Goal: Task Accomplishment & Management: Complete application form

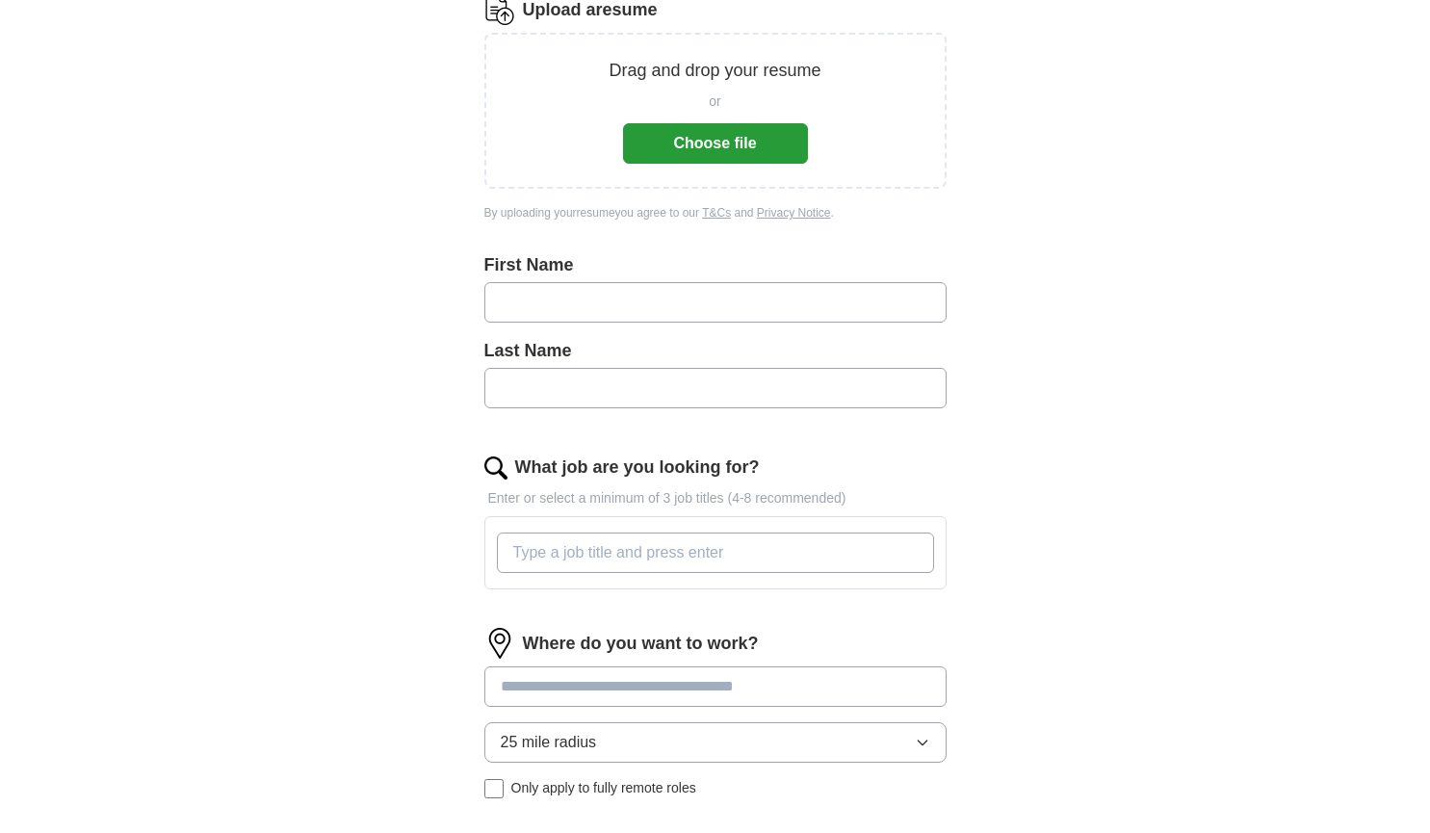
scroll to position [267, 0]
click at [671, 155] on button "Choose file" at bounding box center [715, 145] width 185 height 40
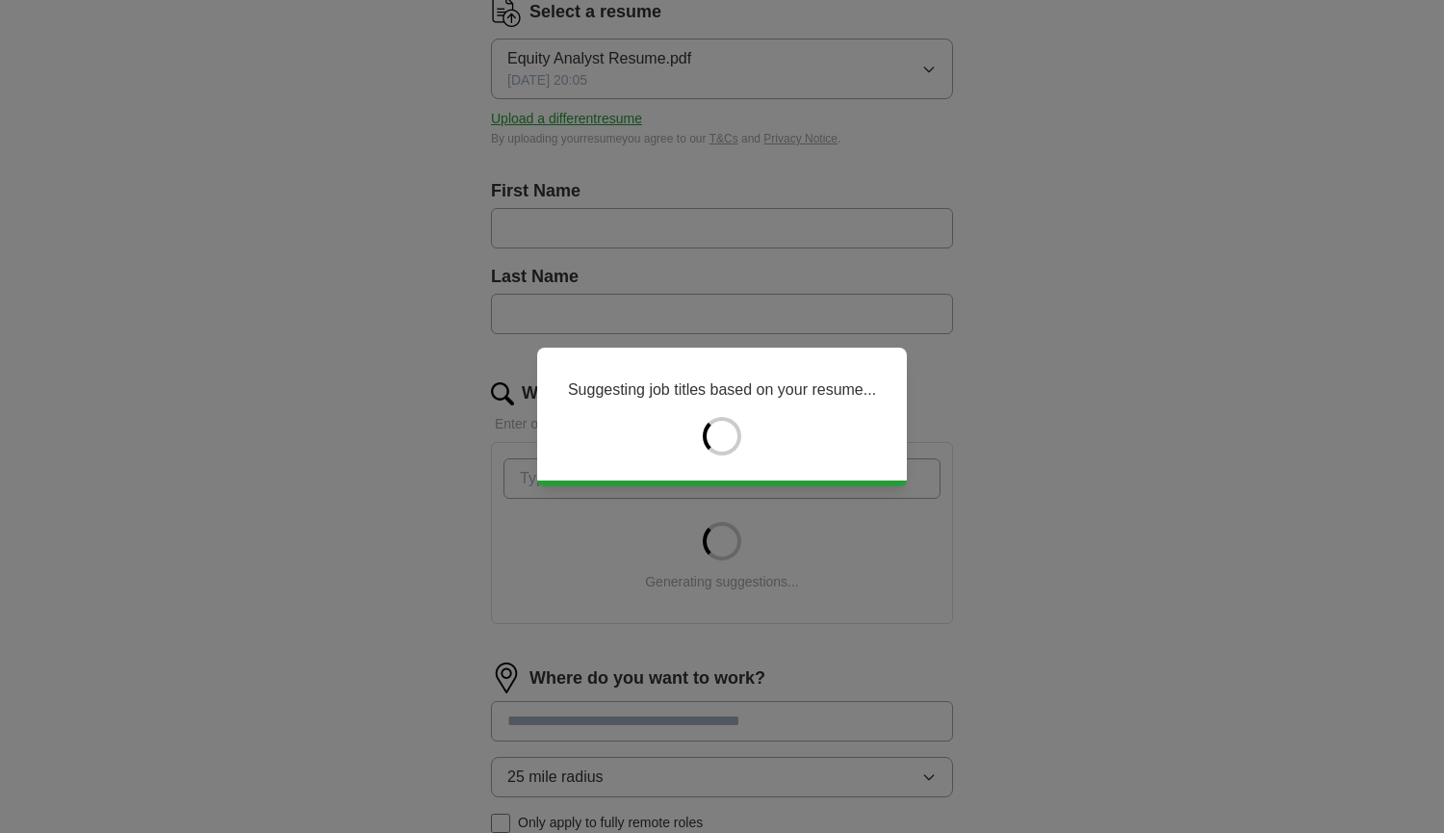
type input "******"
type input "*********"
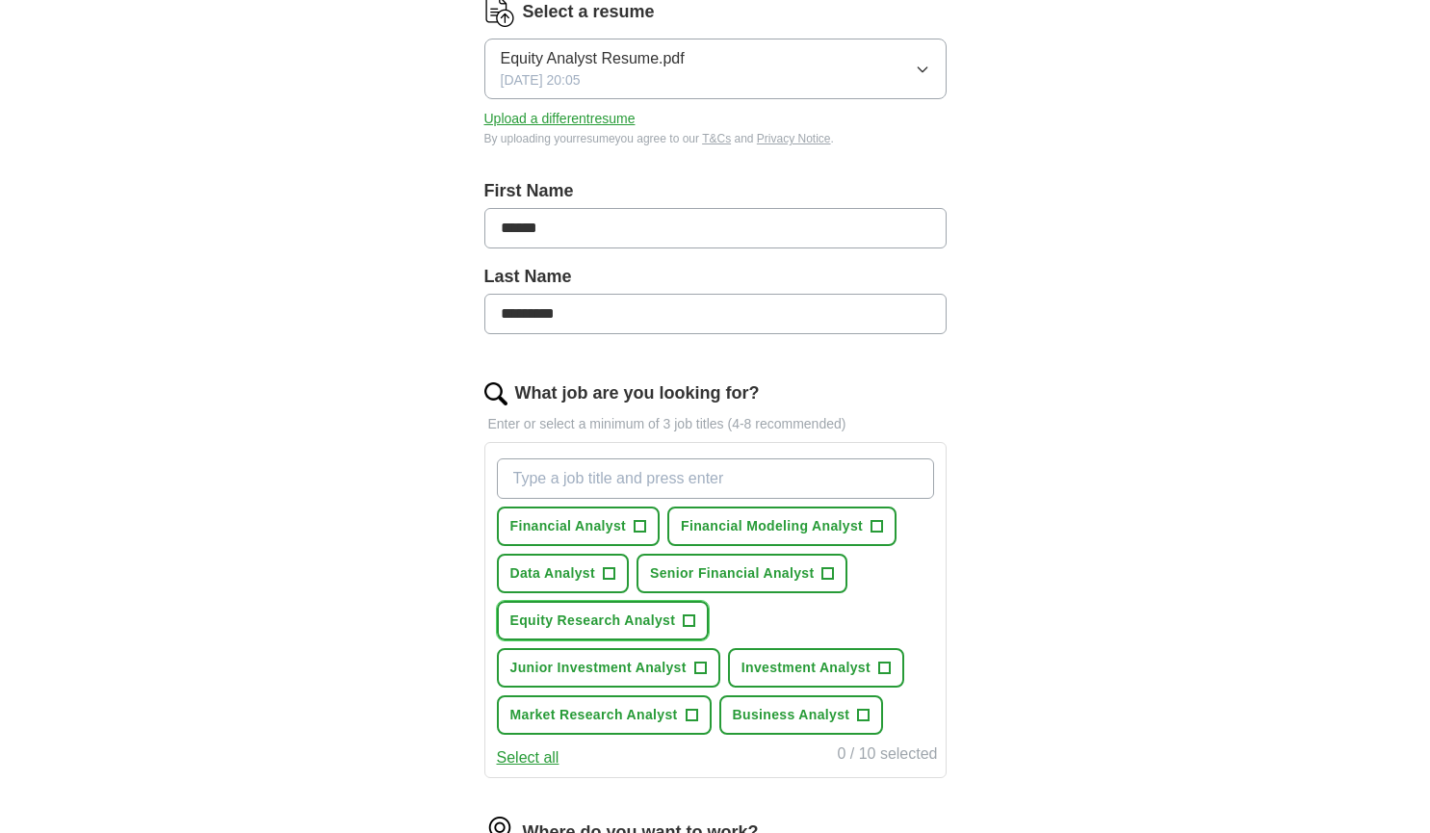
click at [637, 632] on button "Equity Research Analyst +" at bounding box center [603, 620] width 213 height 39
click at [816, 657] on span "Investment Analyst" at bounding box center [805, 667] width 129 height 20
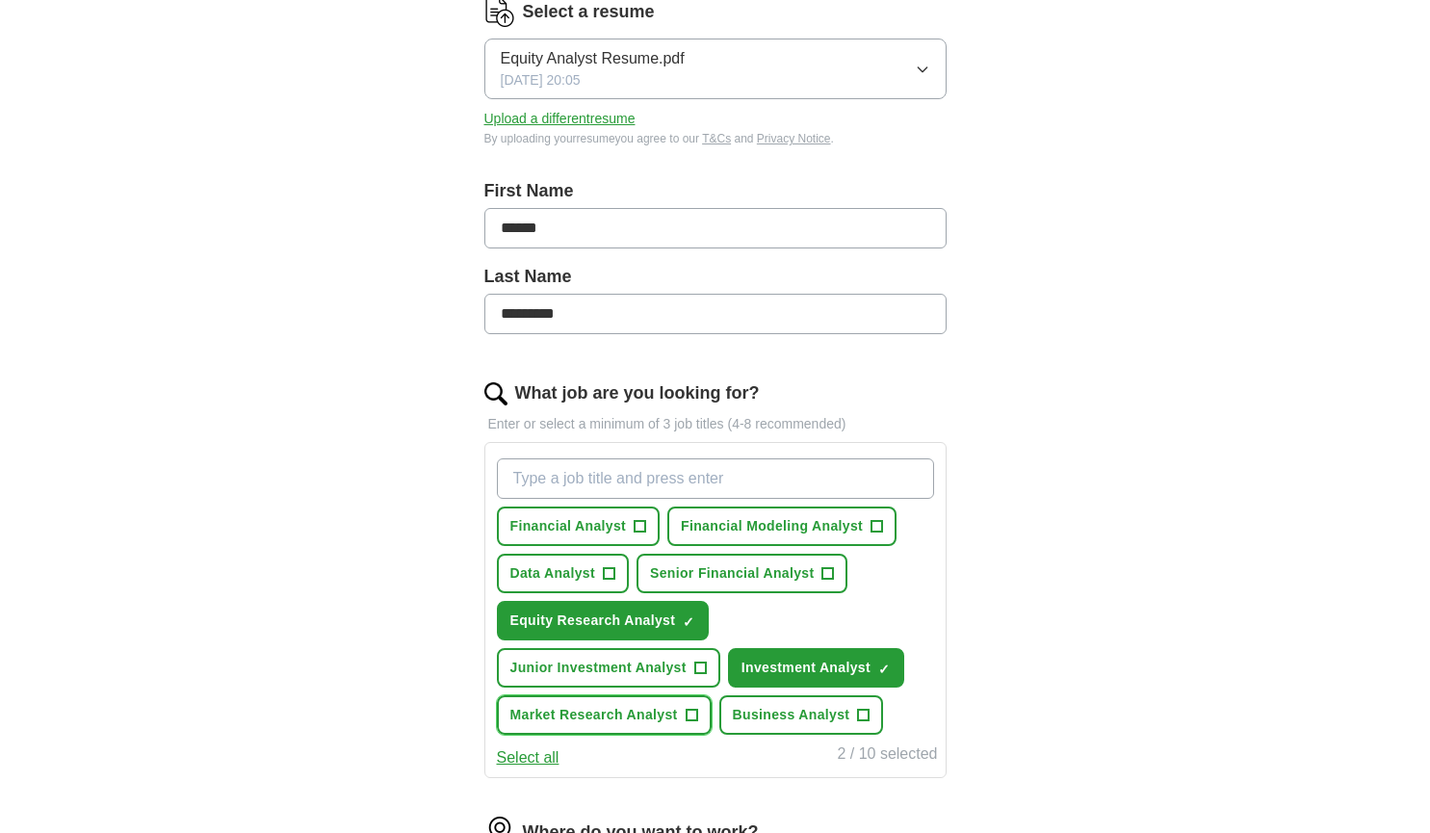
click at [653, 721] on span "Market Research Analyst" at bounding box center [593, 715] width 167 height 20
click at [651, 487] on input "What job are you looking for?" at bounding box center [715, 478] width 437 height 40
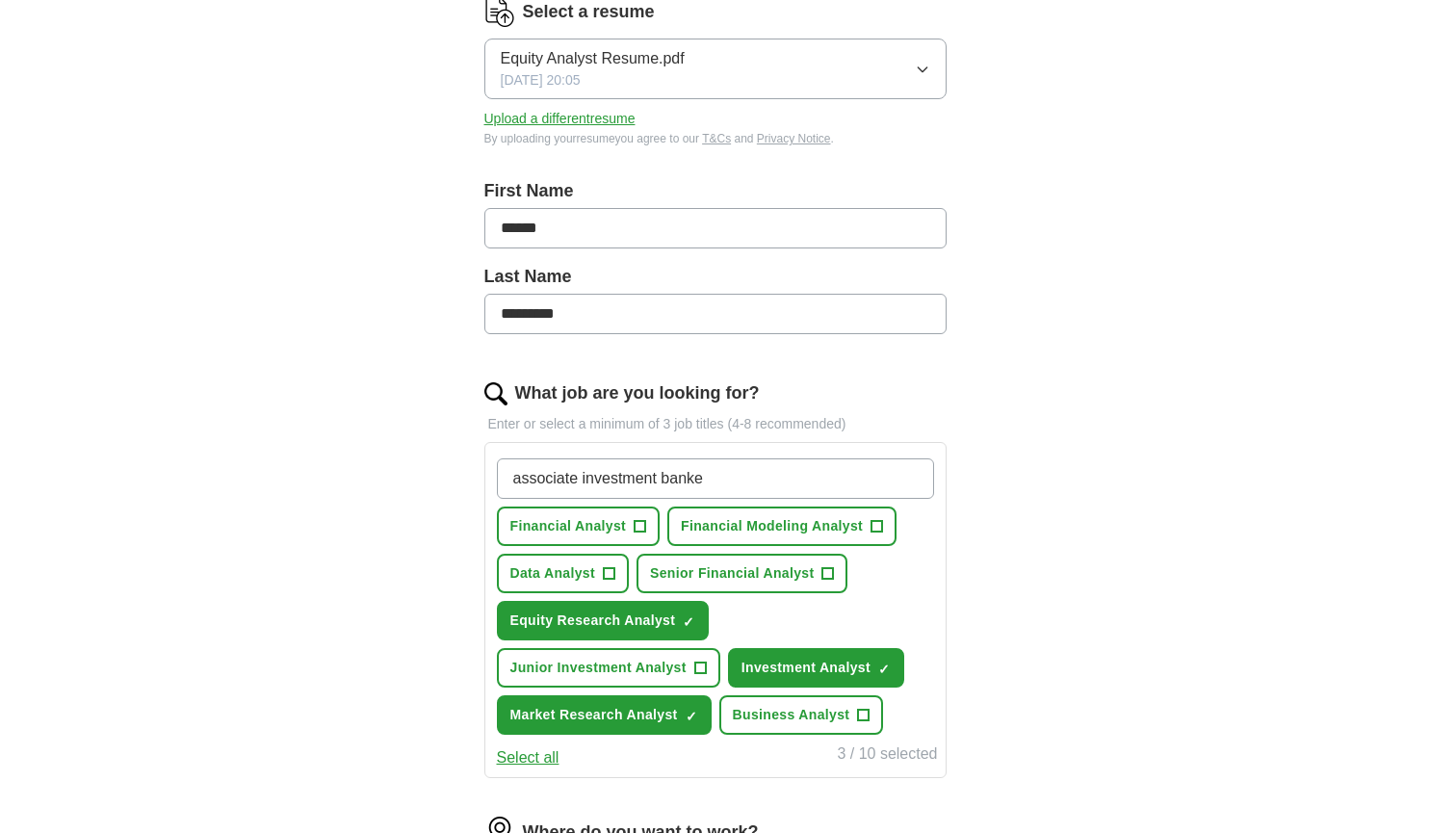
type input "associate investment banker"
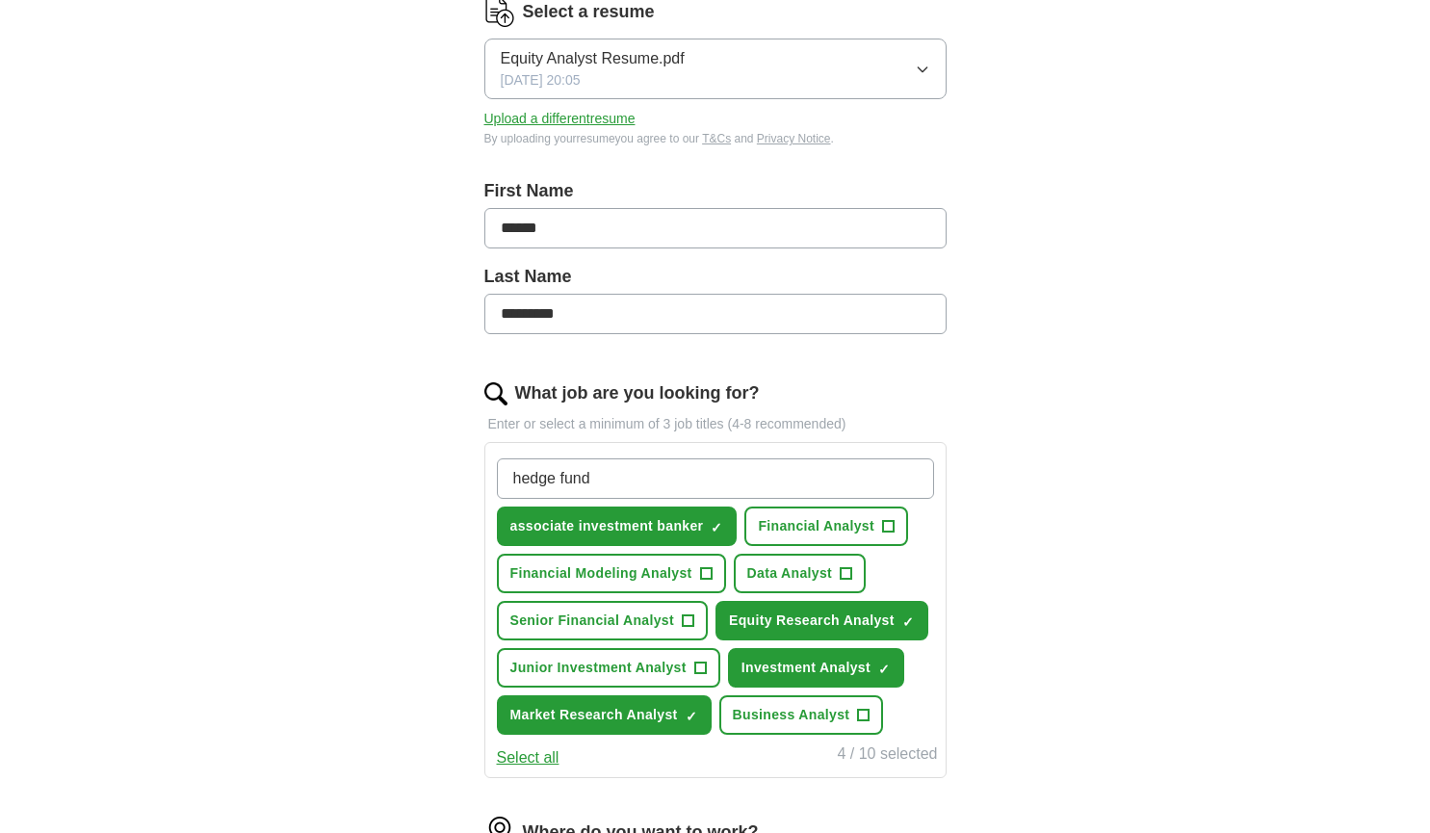
type input "hedge fund"
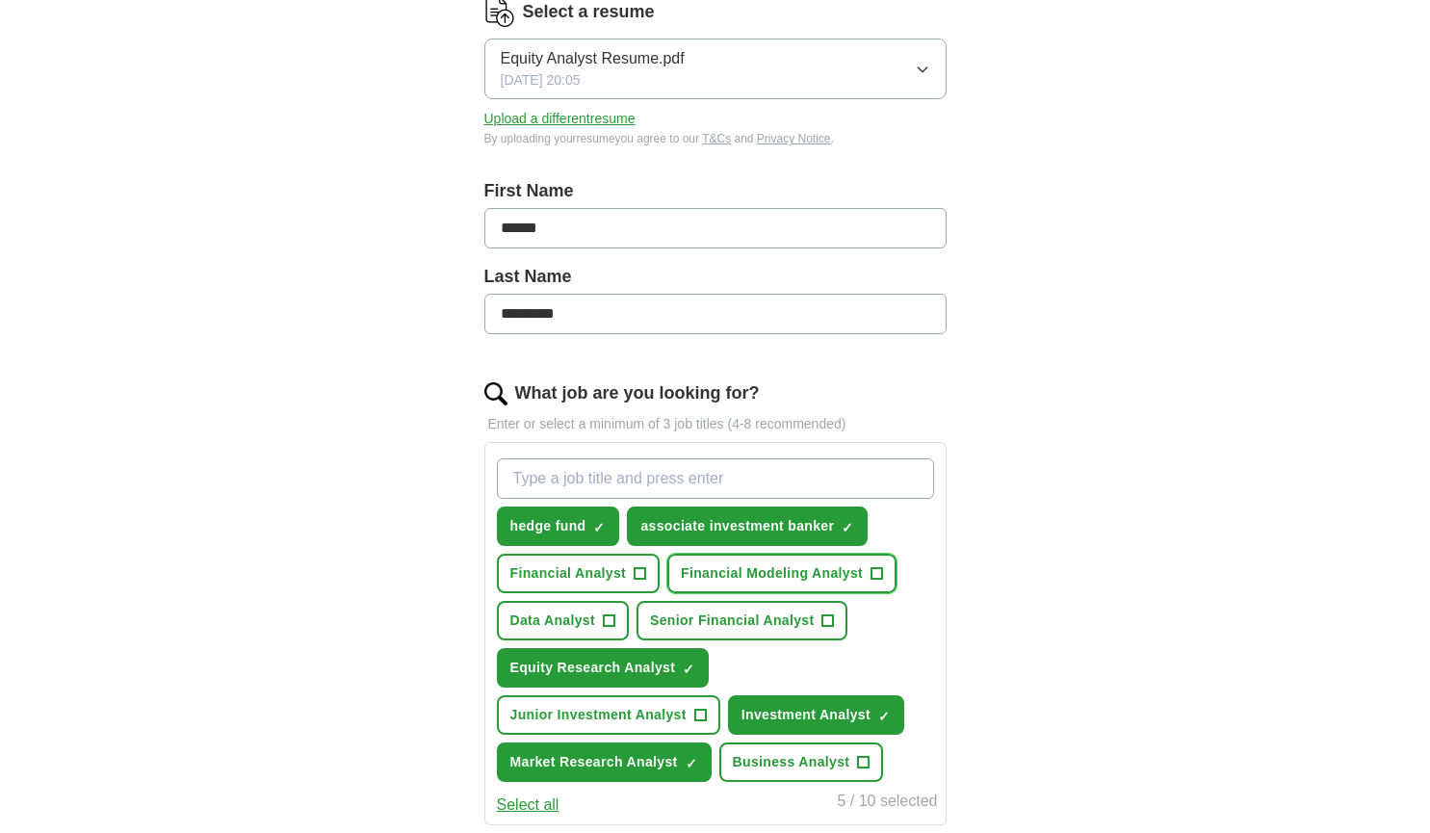
click at [694, 570] on span "Financial Modeling Analyst" at bounding box center [772, 573] width 182 height 20
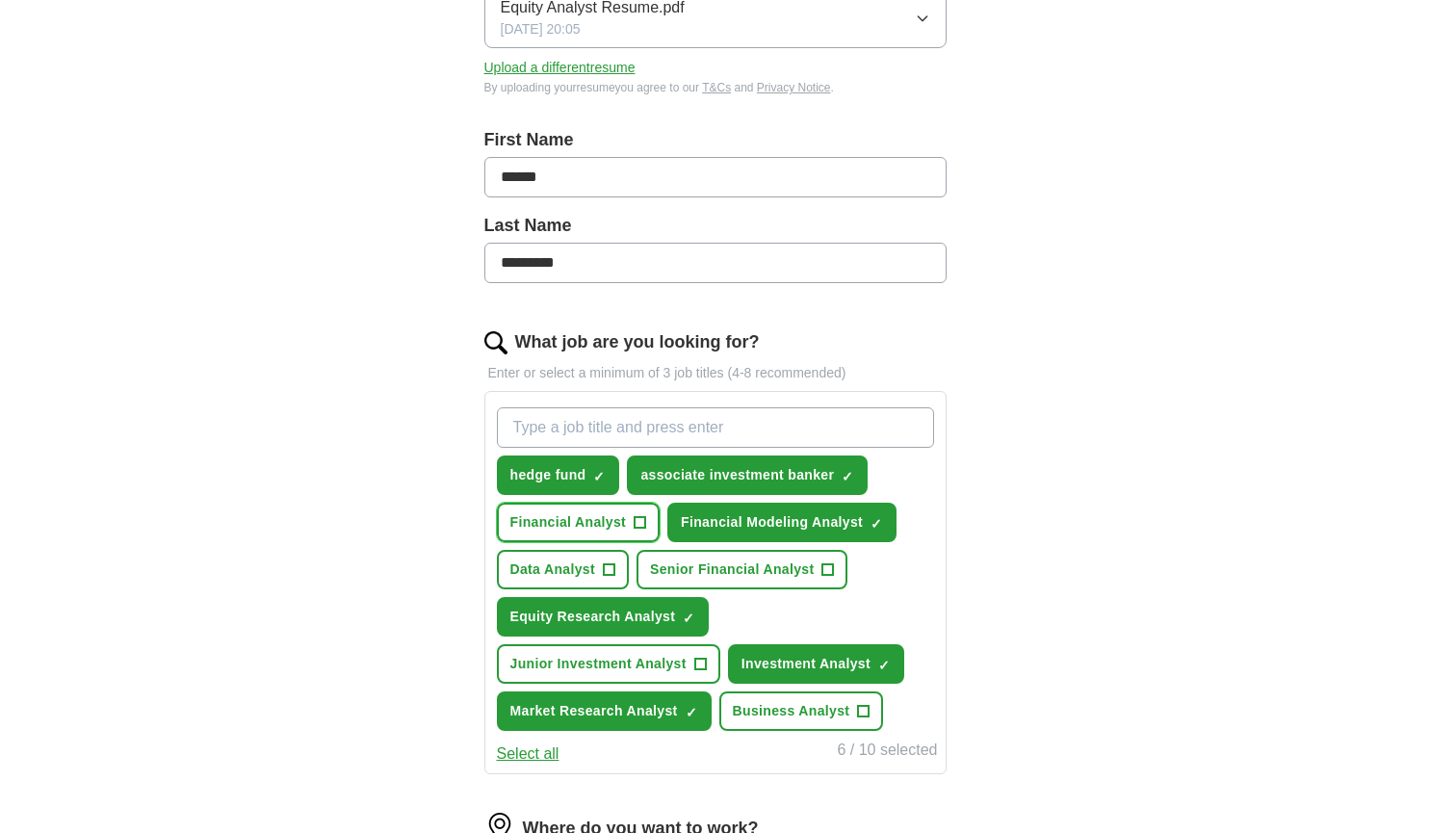
click at [625, 519] on span "Financial Analyst" at bounding box center [568, 522] width 116 height 20
click at [671, 660] on span "Junior Investment Analyst" at bounding box center [598, 664] width 176 height 20
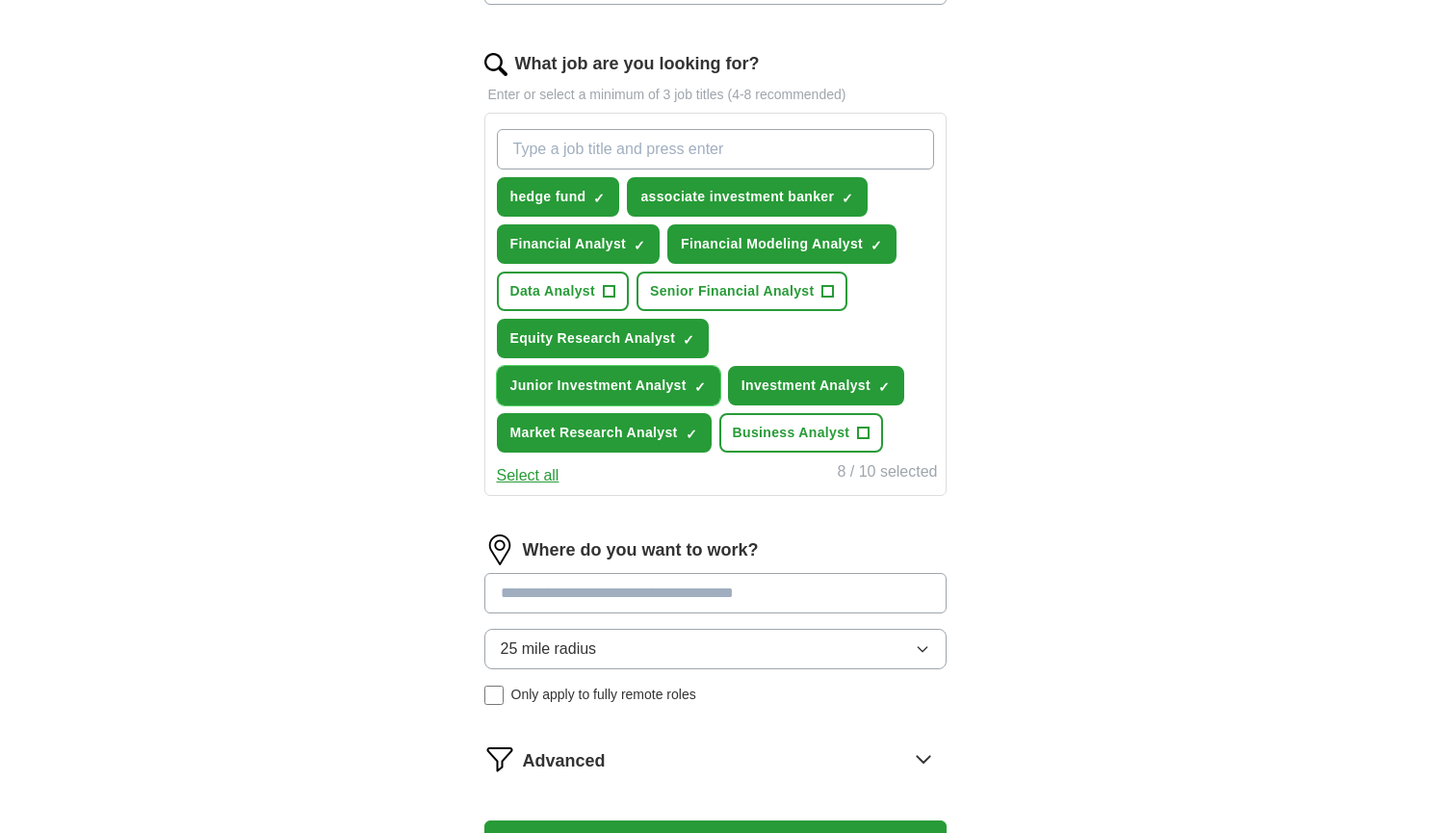
scroll to position [597, 0]
click at [648, 598] on input at bounding box center [715, 592] width 462 height 40
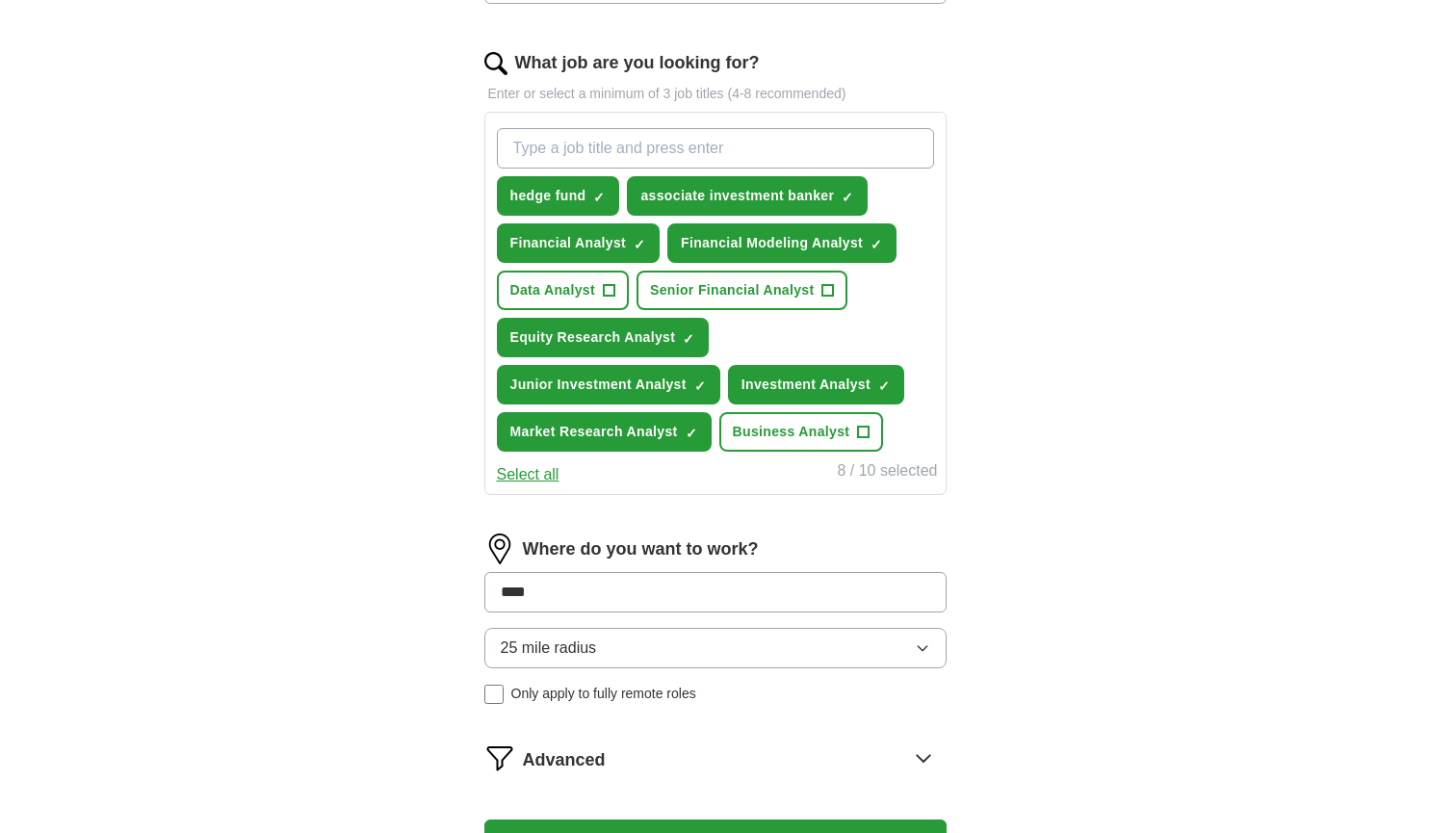
type input "*****"
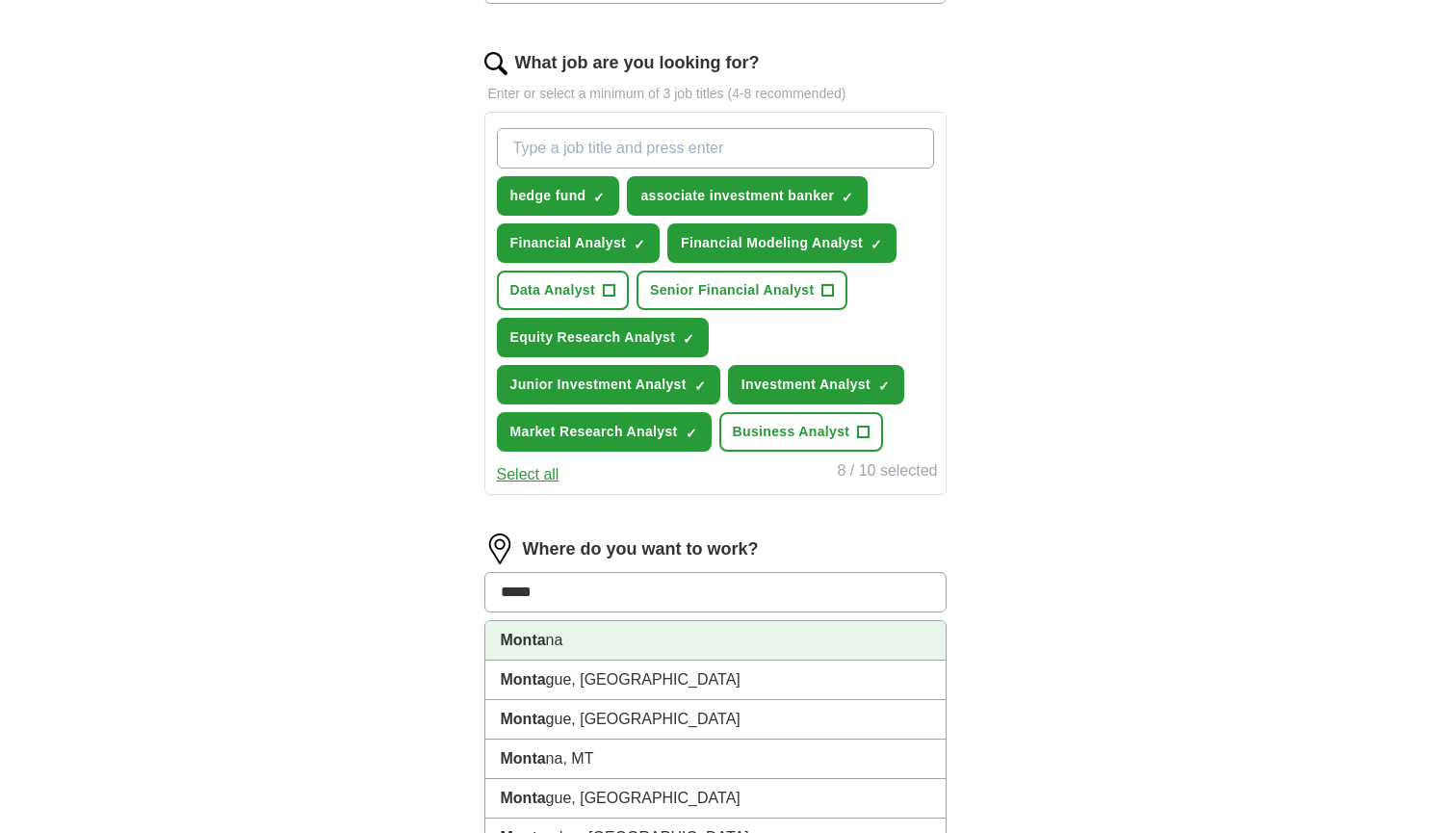
click at [644, 630] on li "Monta na" at bounding box center [715, 640] width 460 height 39
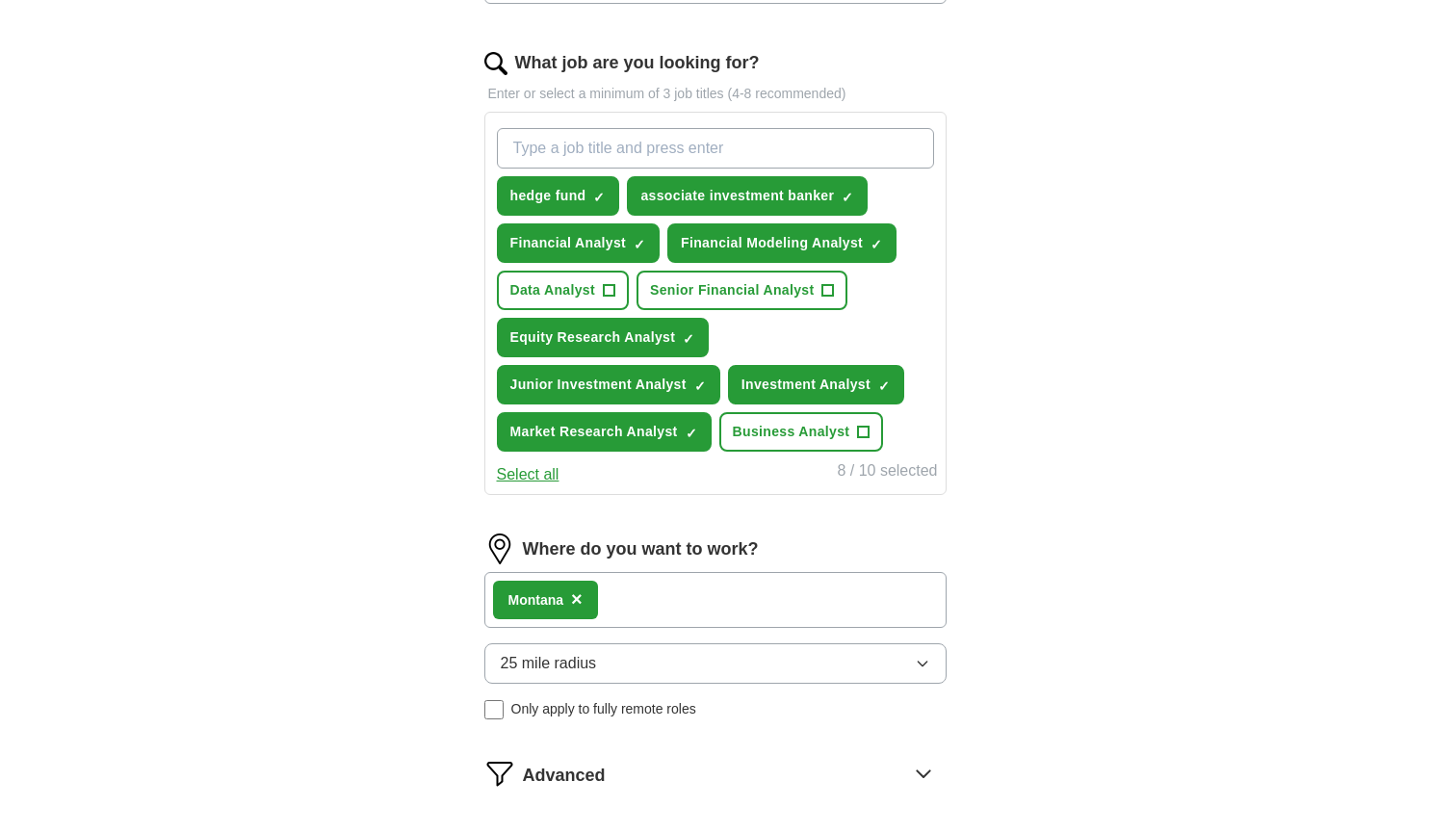
click at [652, 600] on div "Monta na ×" at bounding box center [715, 600] width 462 height 56
click at [656, 596] on div "Monta na ×" at bounding box center [715, 600] width 462 height 56
click at [669, 599] on div "Monta na ×" at bounding box center [715, 600] width 462 height 56
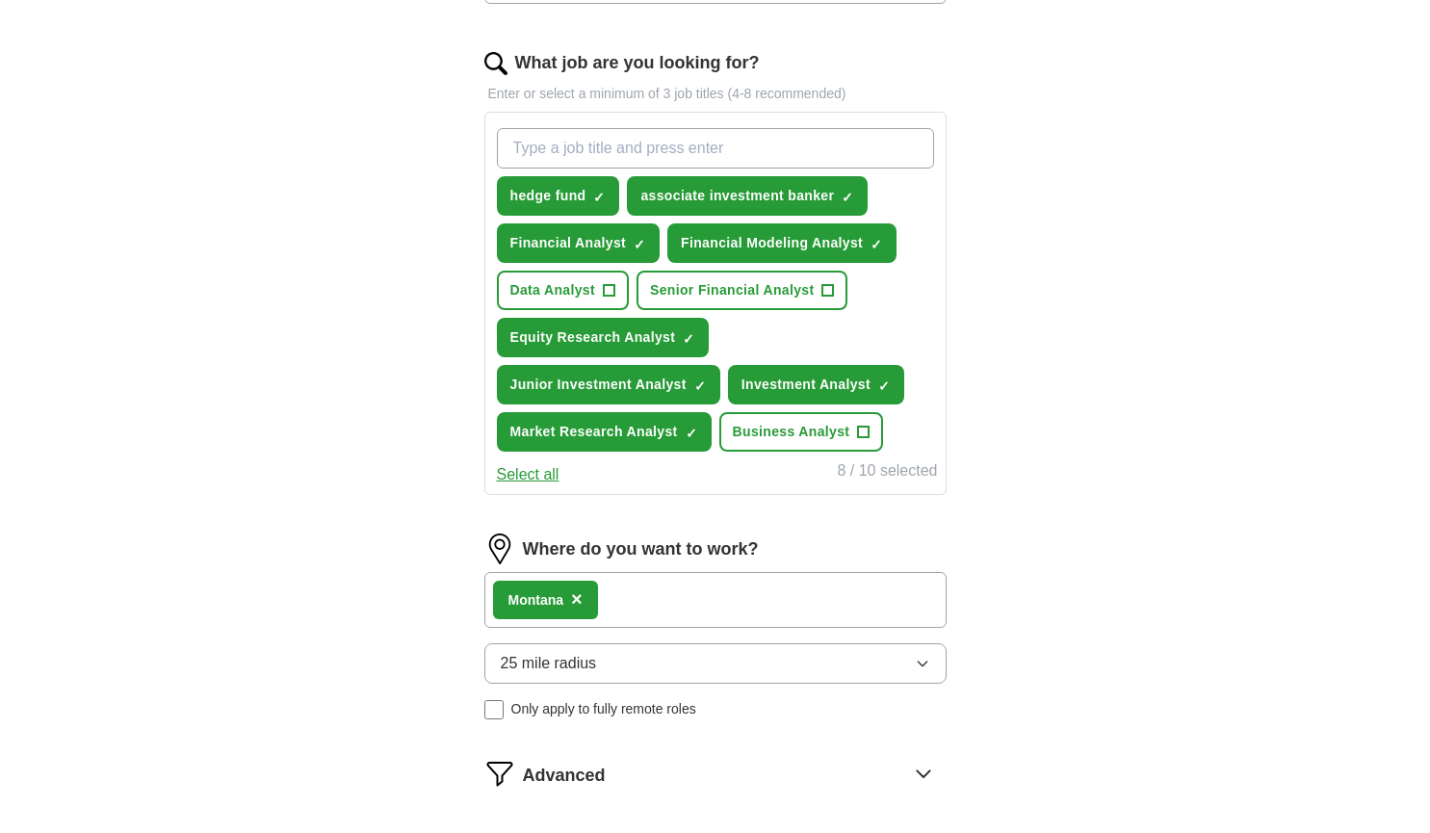
click at [665, 665] on button "25 mile radius" at bounding box center [715, 663] width 462 height 40
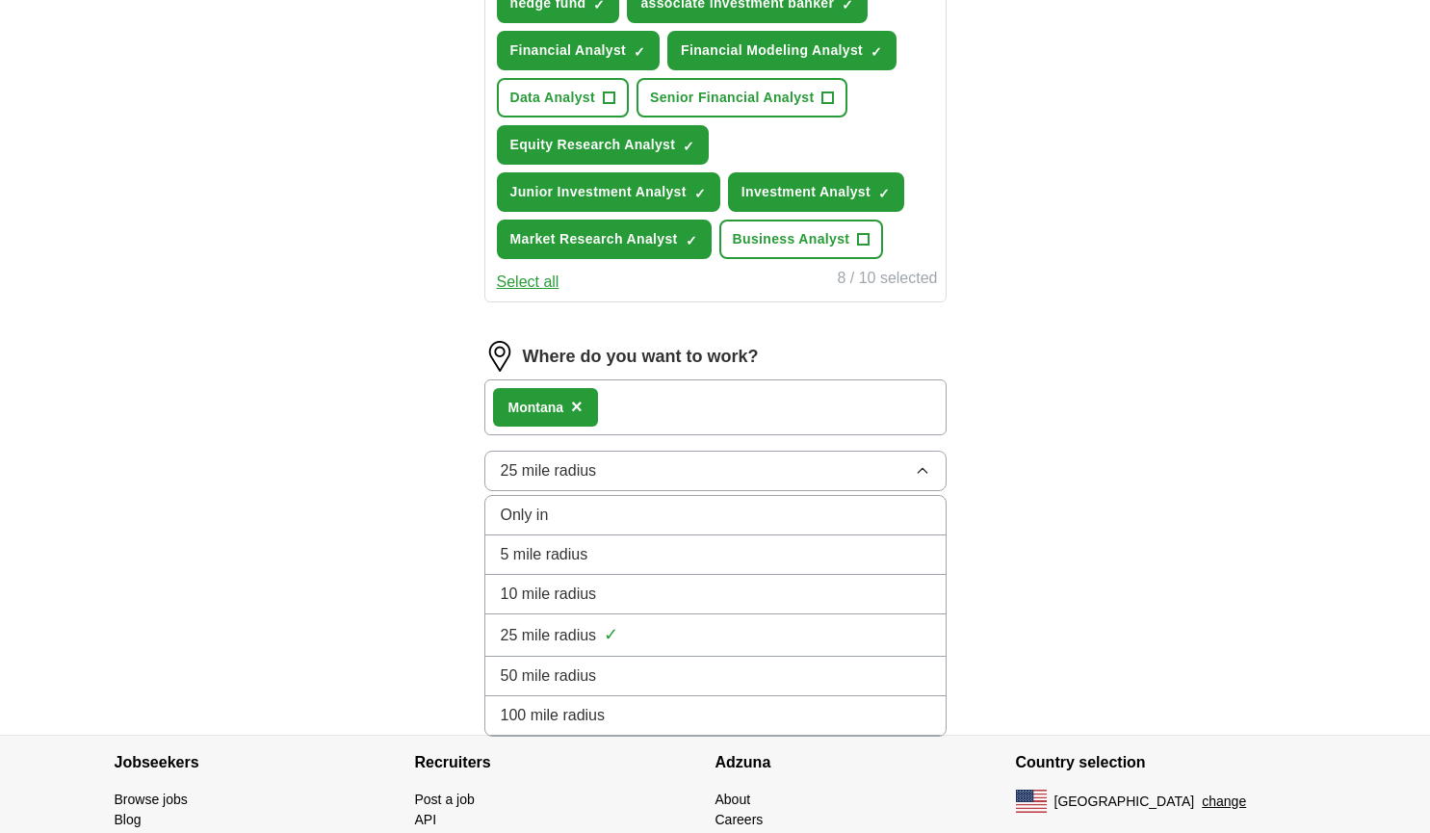
scroll to position [797, 0]
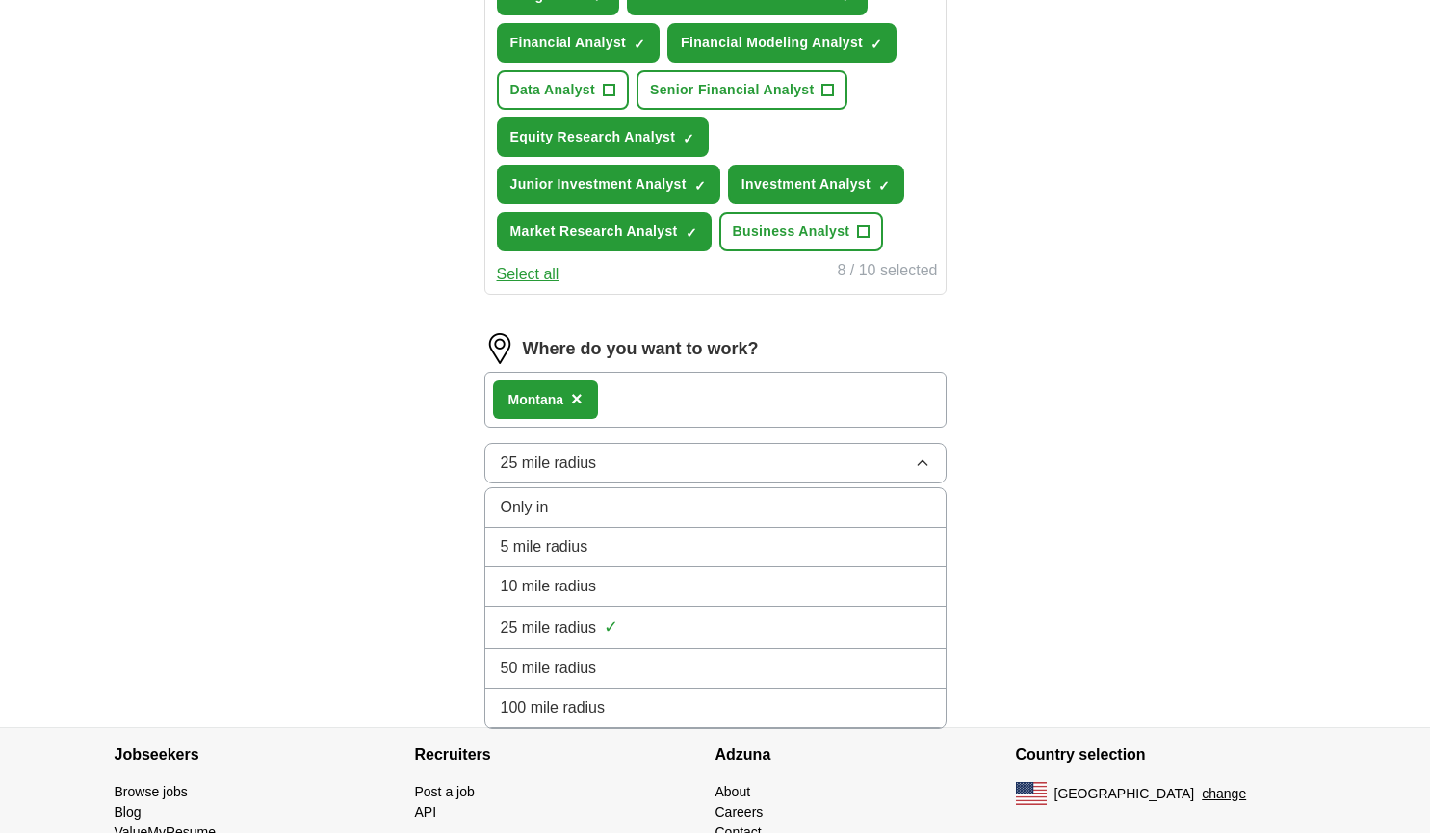
click at [656, 692] on li "100 mile radius" at bounding box center [715, 707] width 460 height 39
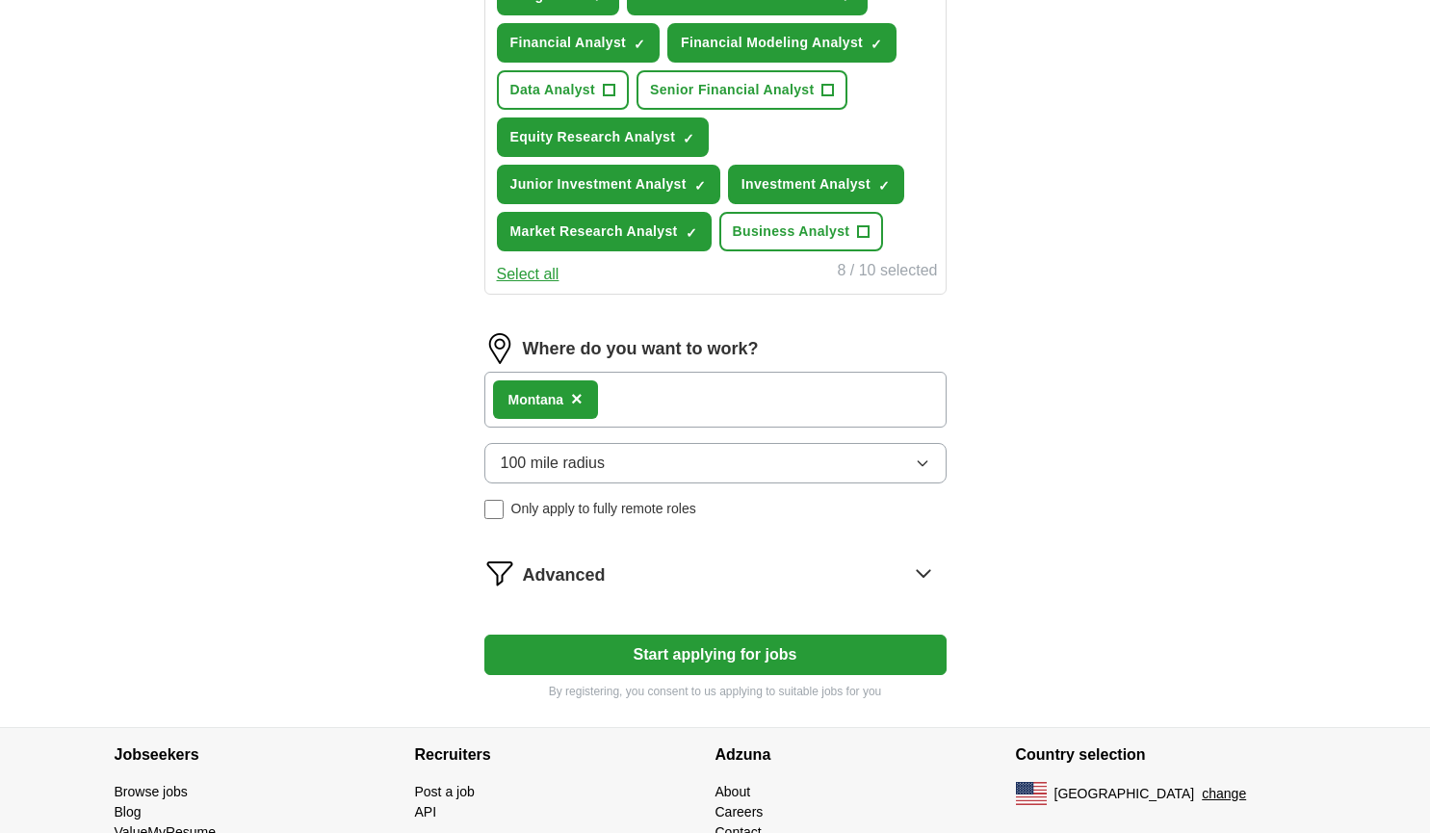
click at [672, 397] on div "Monta na ×" at bounding box center [715, 400] width 462 height 56
click at [694, 576] on div "Advanced" at bounding box center [735, 572] width 424 height 31
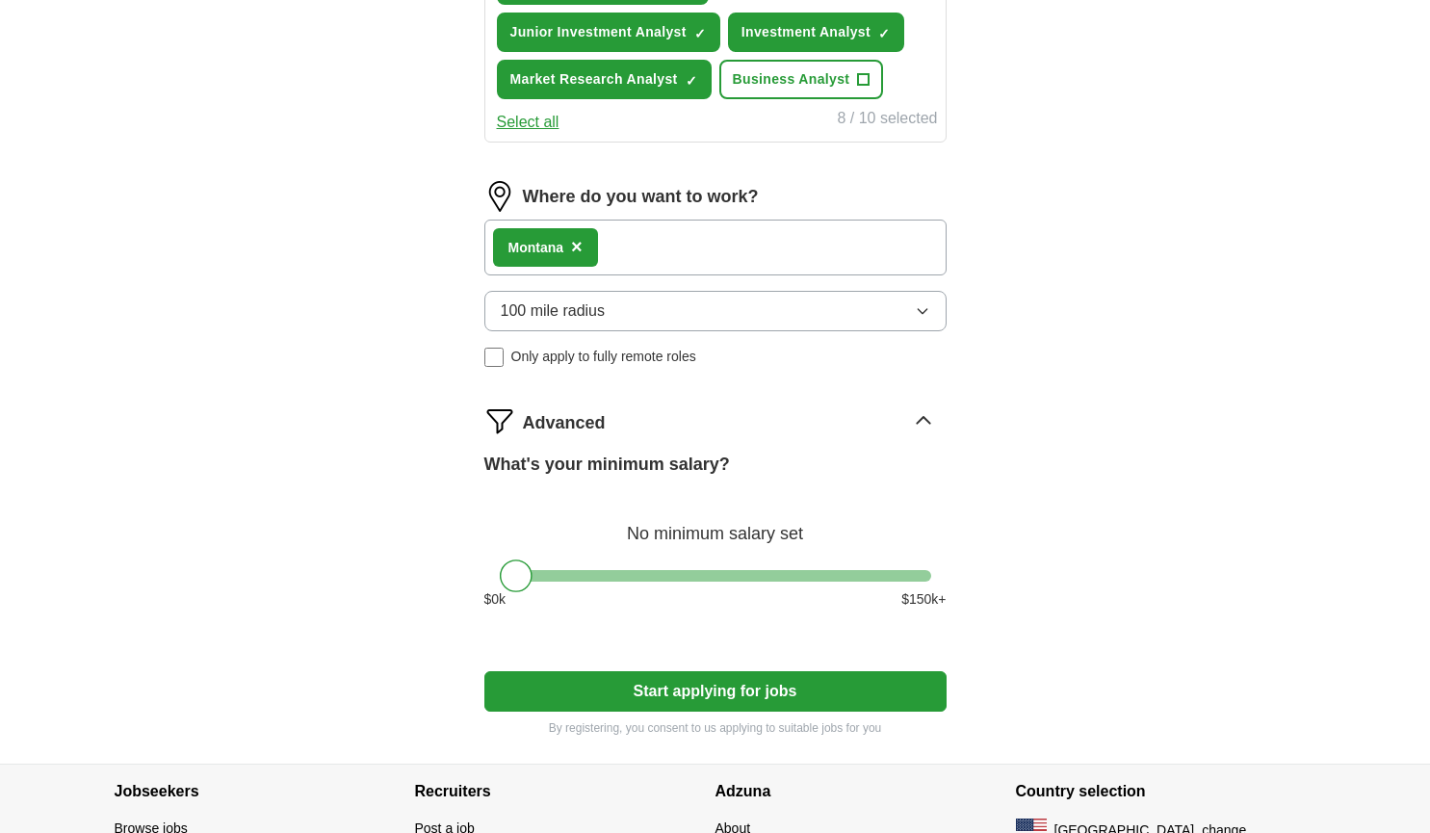
scroll to position [966, 0]
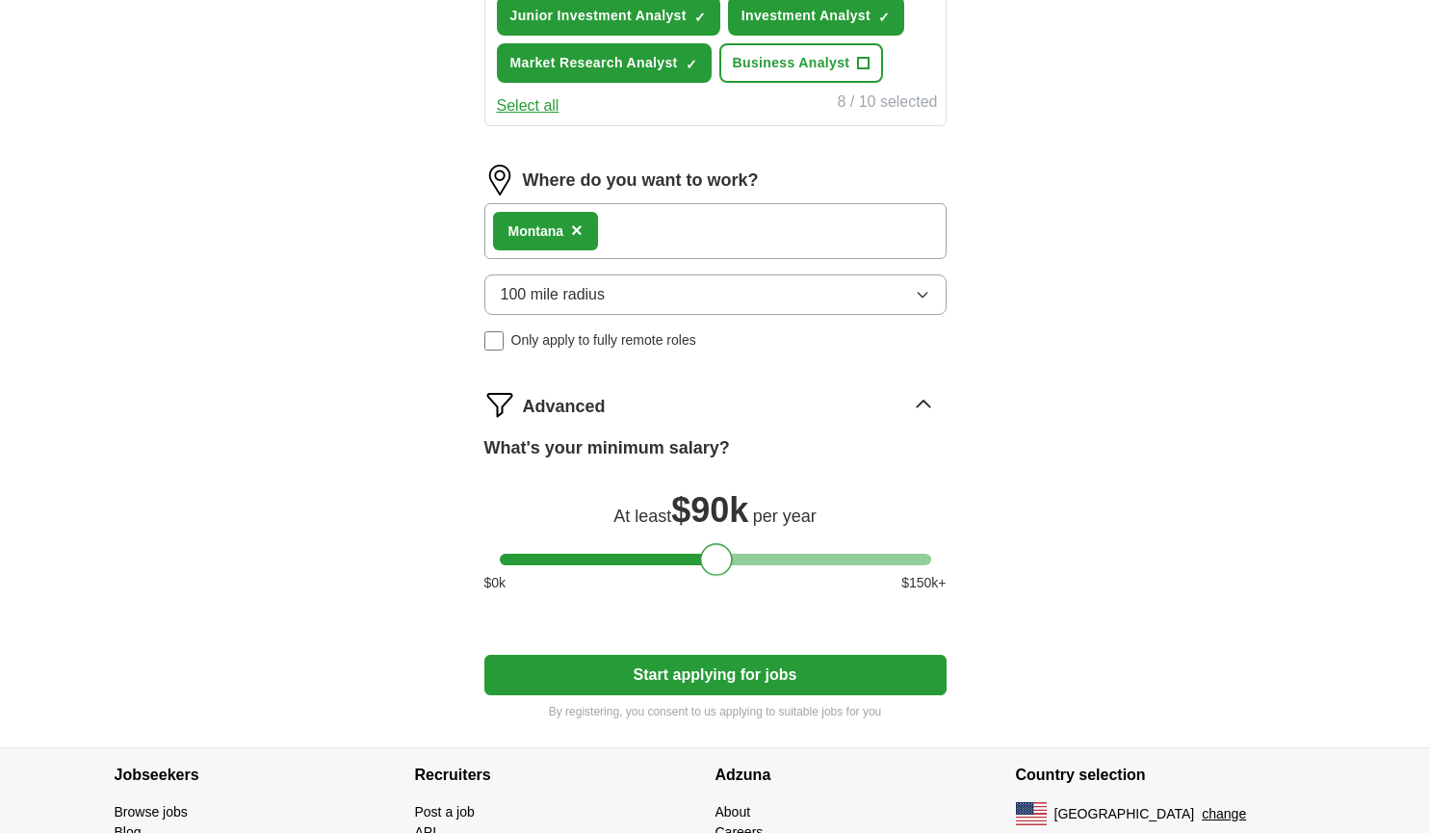
drag, startPoint x: 520, startPoint y: 553, endPoint x: 720, endPoint y: 547, distance: 200.3
click at [720, 547] on div at bounding box center [716, 559] width 33 height 33
click at [593, 233] on div "Monta na ×" at bounding box center [545, 231] width 105 height 39
click at [582, 228] on span "×" at bounding box center [577, 229] width 12 height 21
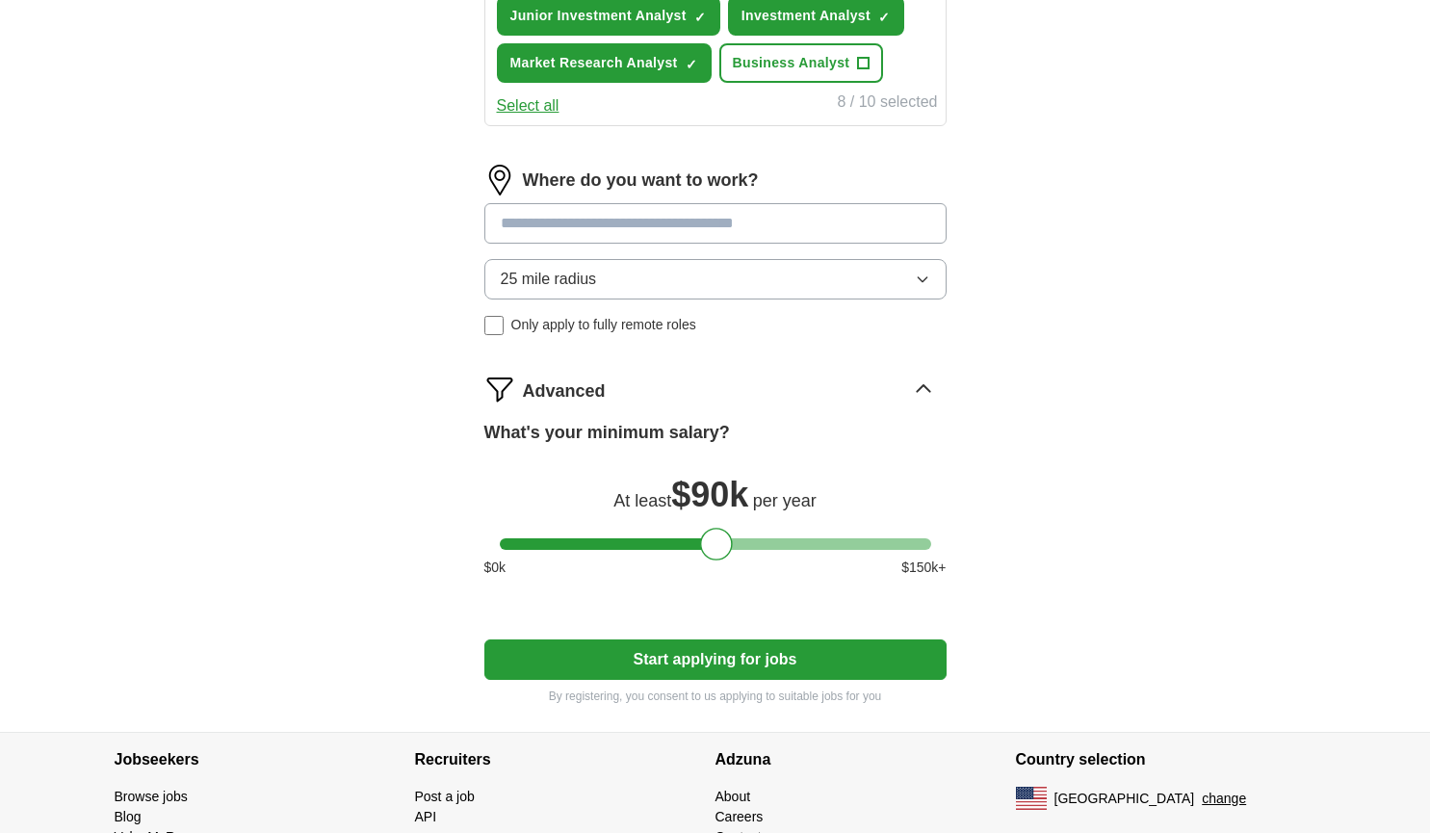
click at [586, 223] on input at bounding box center [715, 223] width 462 height 40
type input "****"
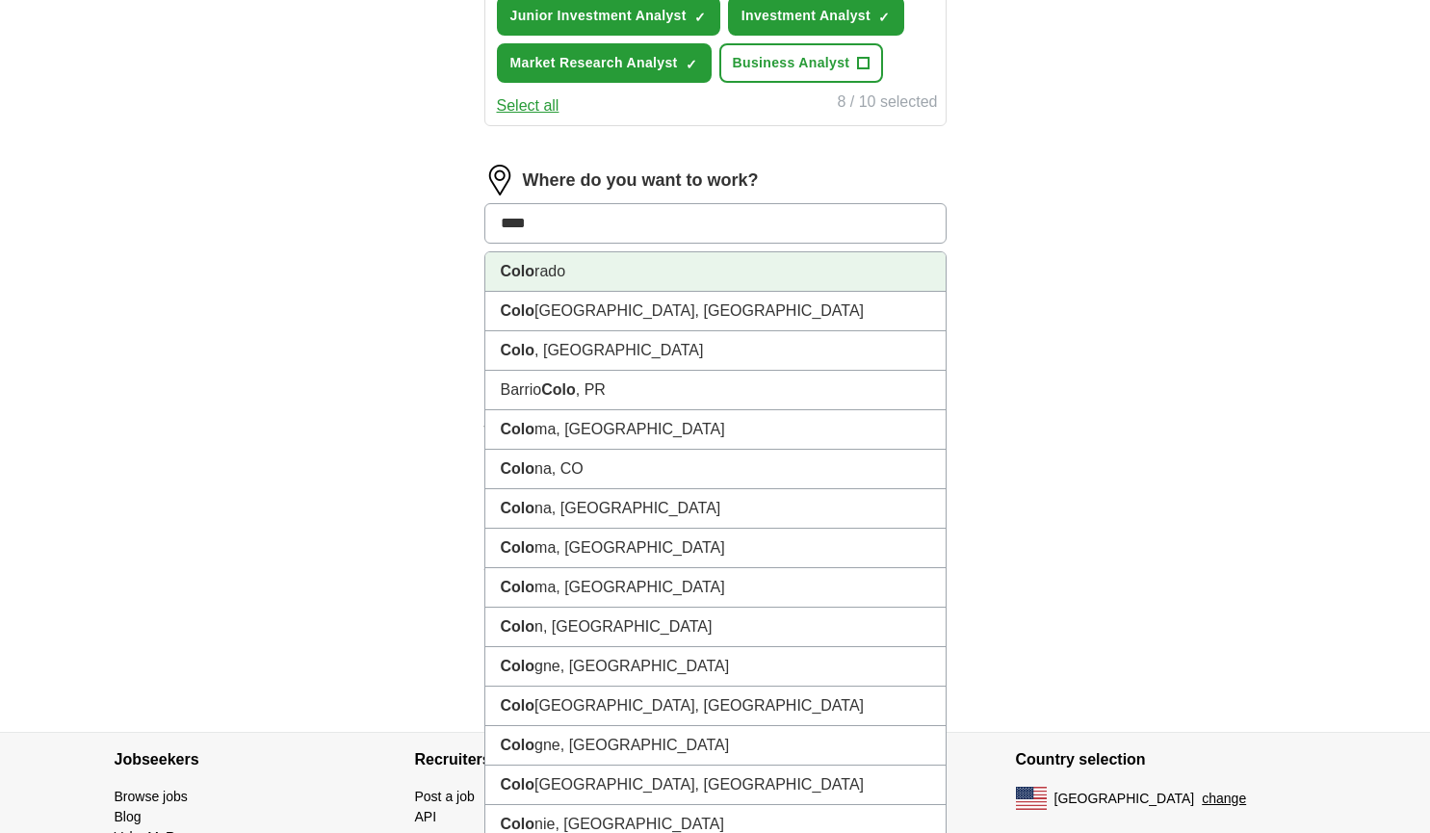
click at [596, 270] on li "Colo rado" at bounding box center [715, 271] width 460 height 39
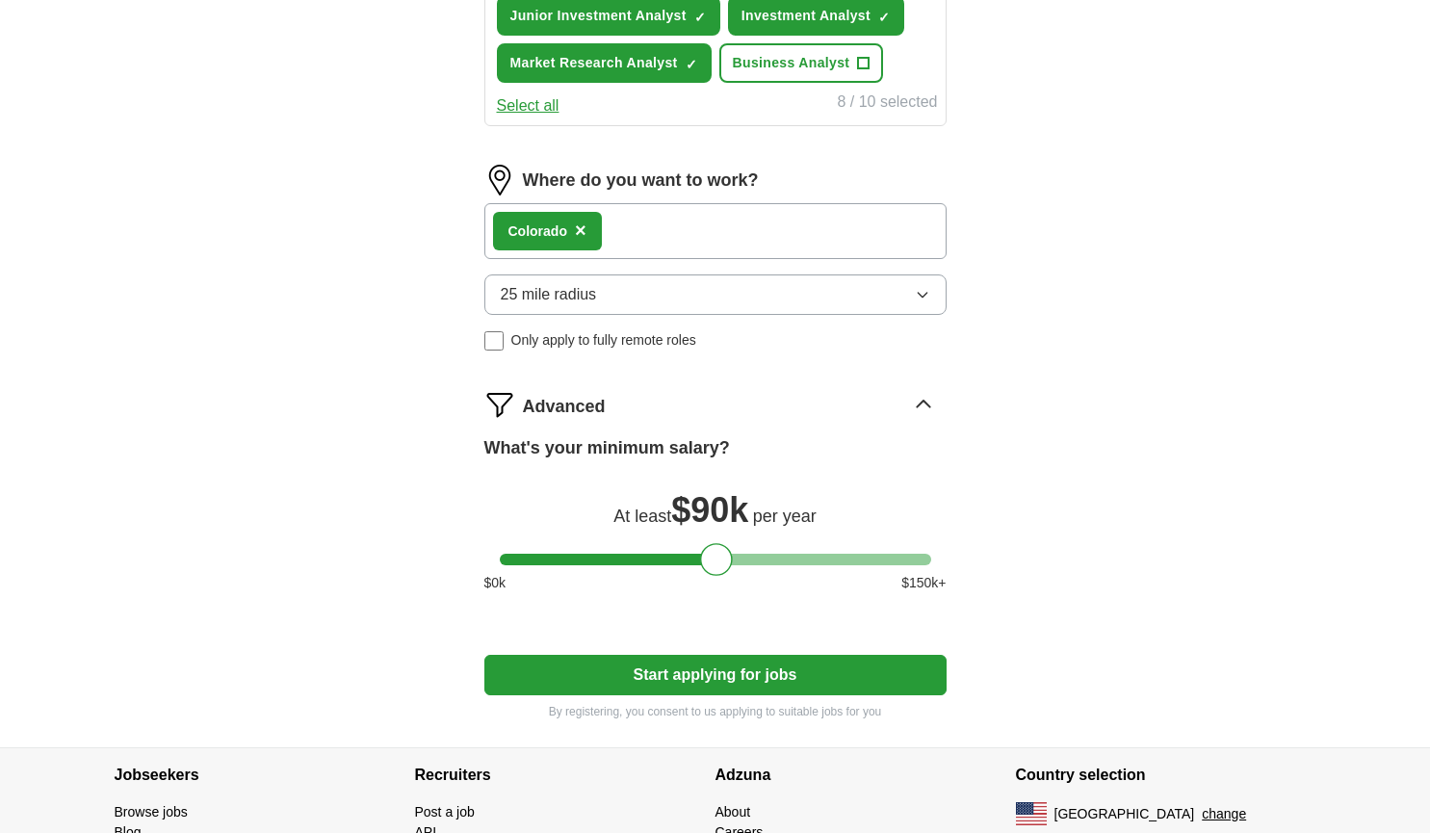
click at [572, 302] on span "25 mile radius" at bounding box center [549, 294] width 96 height 23
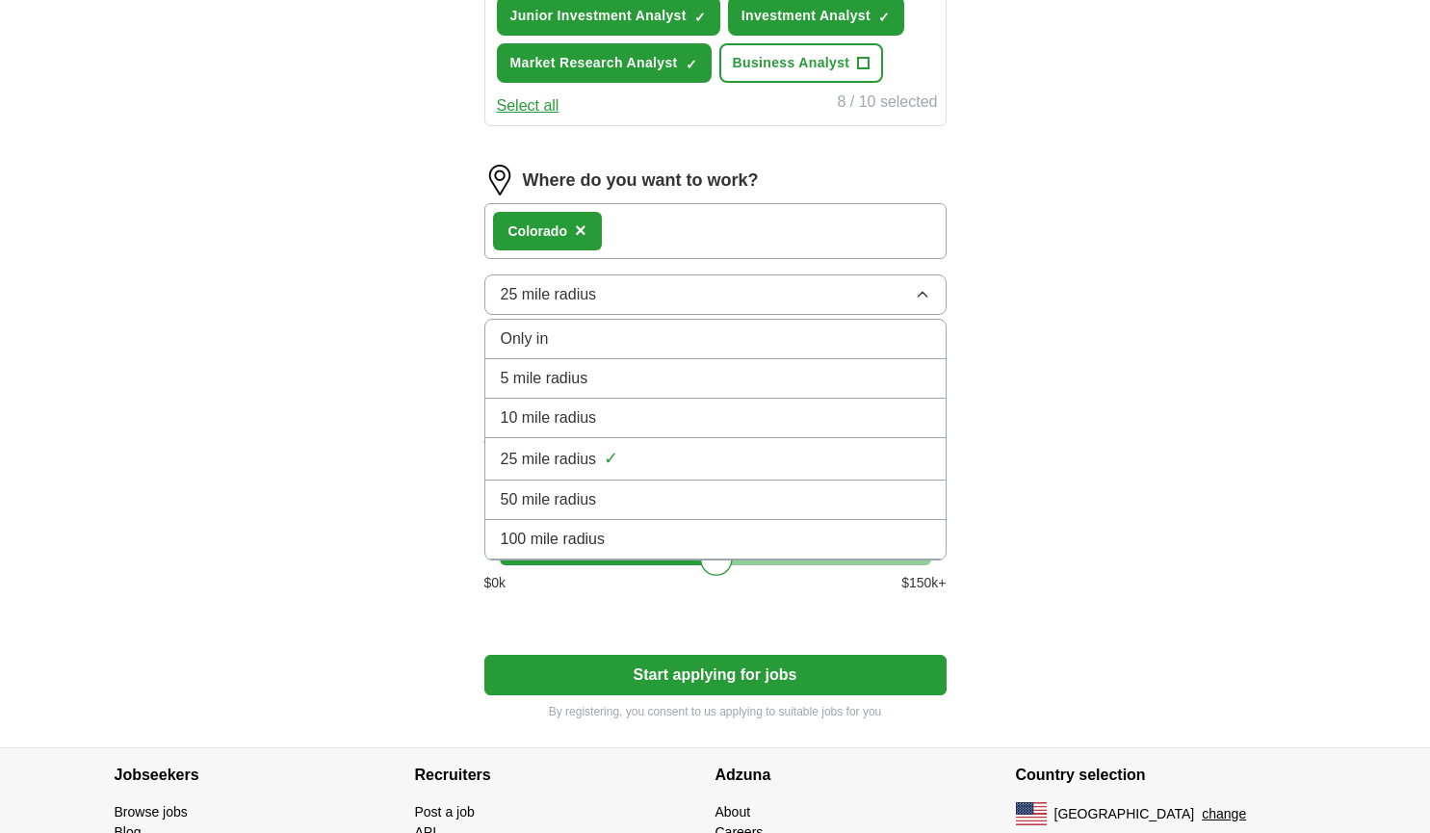
click at [599, 527] on li "100 mile radius" at bounding box center [715, 539] width 460 height 39
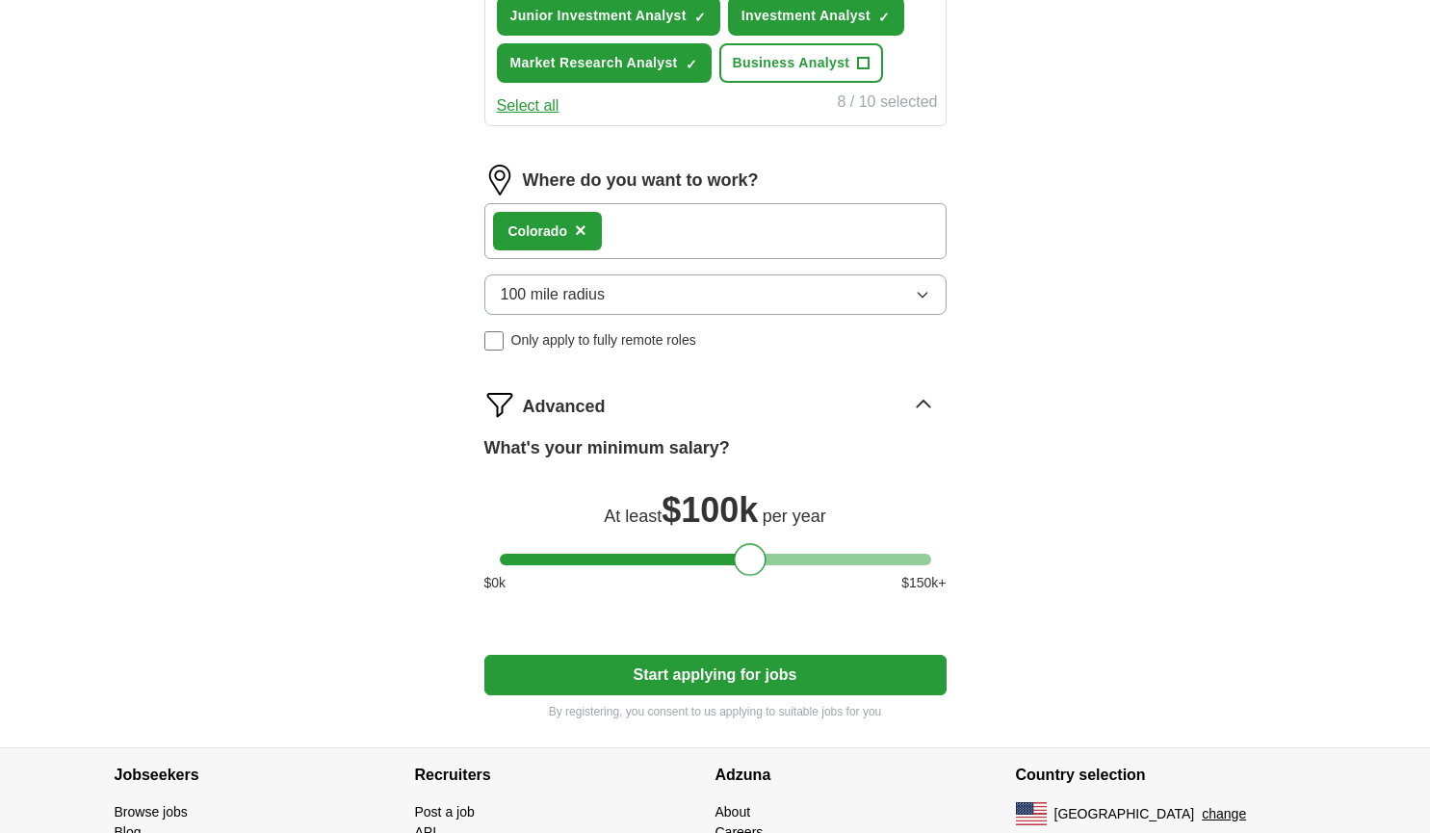
drag, startPoint x: 721, startPoint y: 559, endPoint x: 755, endPoint y: 560, distance: 33.7
click at [755, 560] on div at bounding box center [750, 559] width 33 height 33
click at [730, 670] on button "Start applying for jobs" at bounding box center [715, 675] width 462 height 40
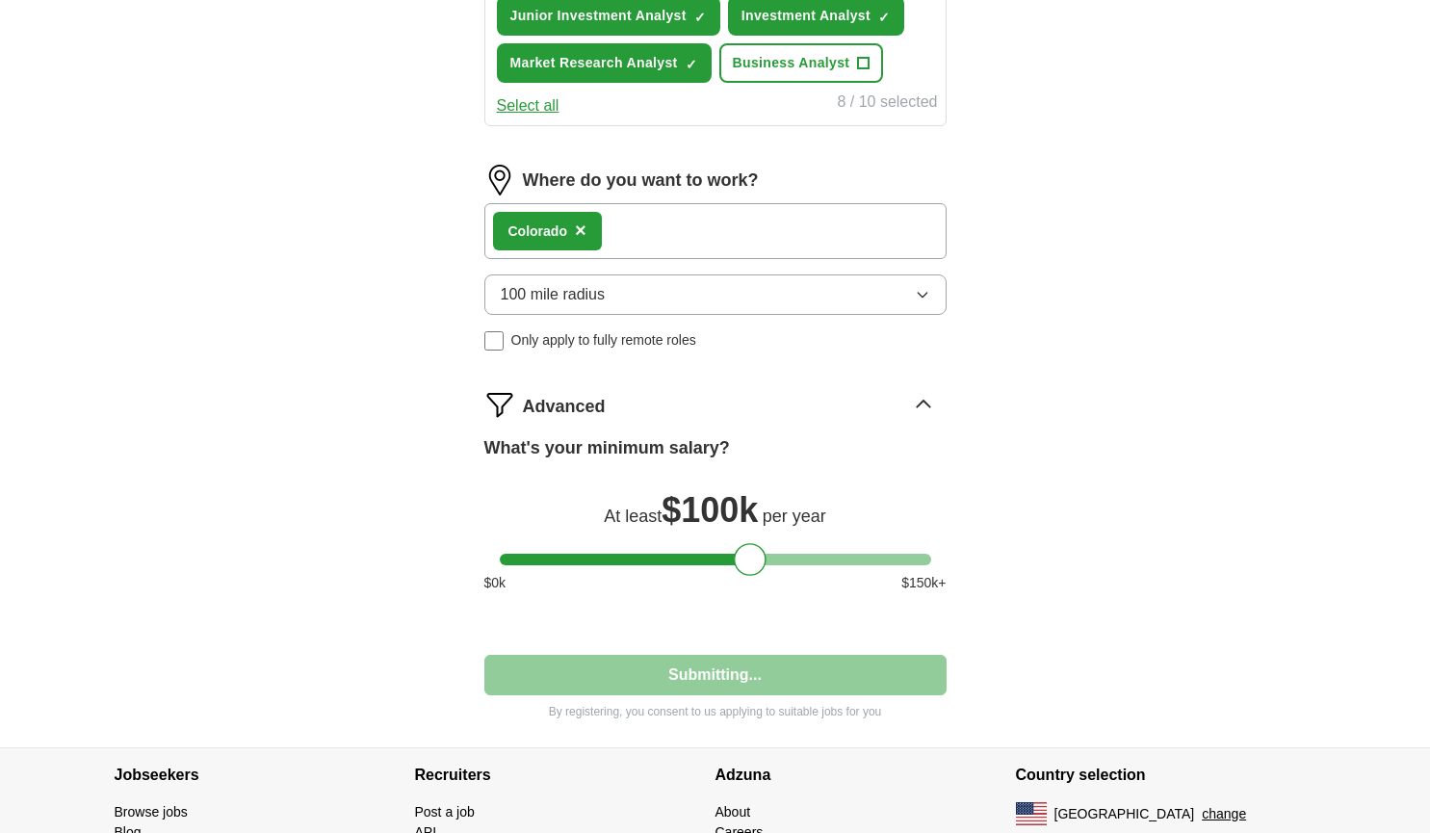
select select "**"
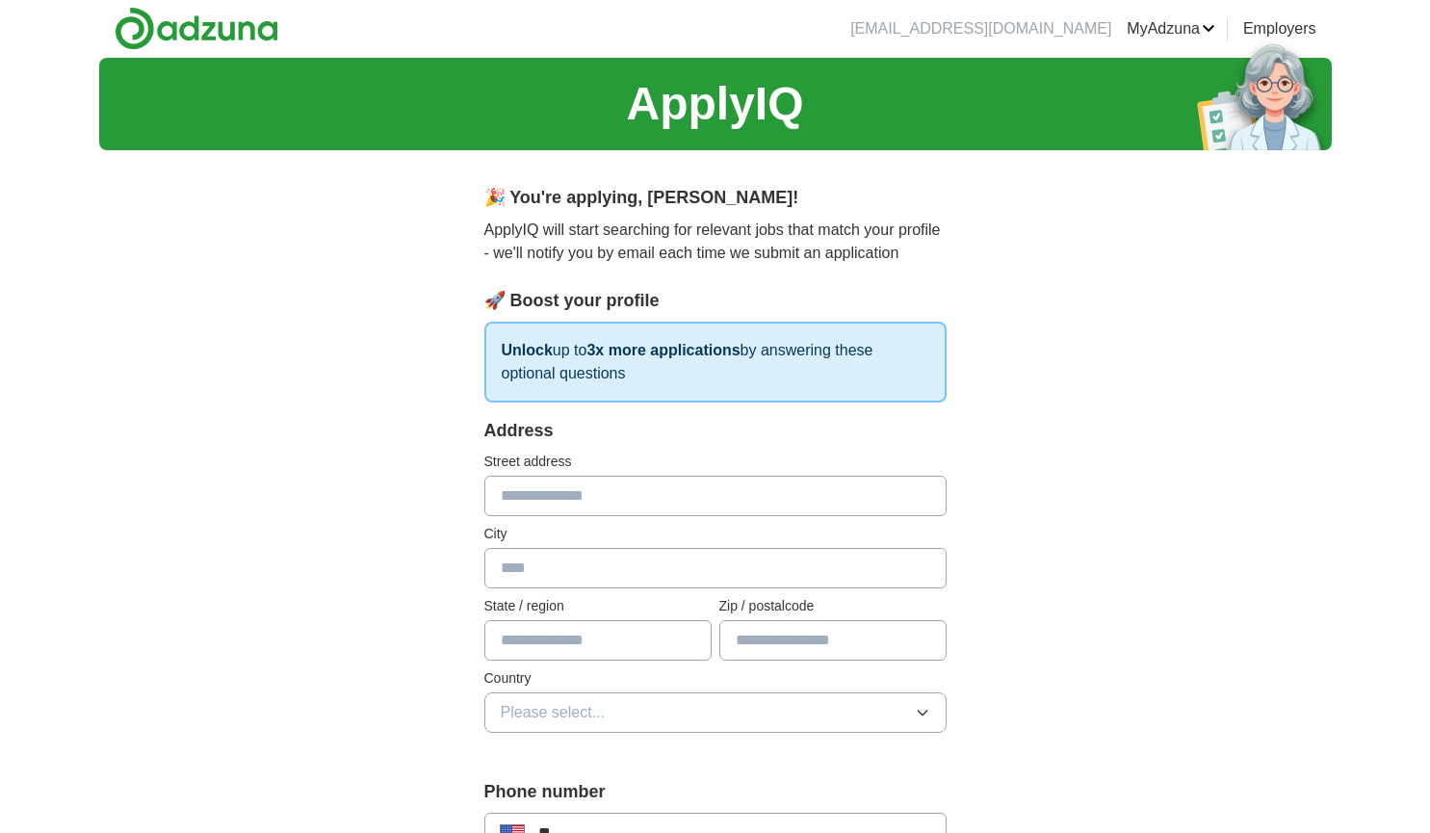
scroll to position [0, 0]
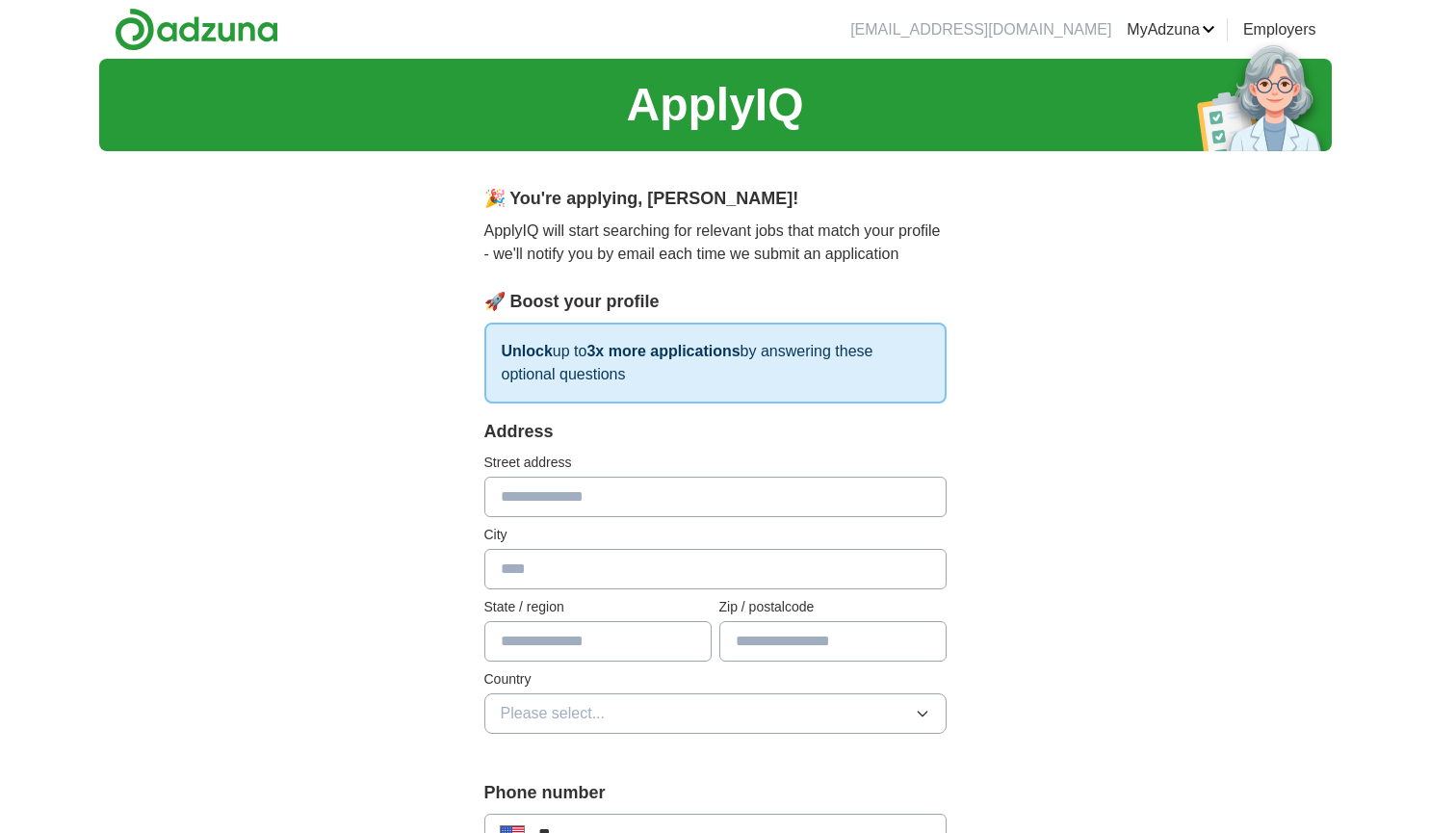
click at [602, 519] on div "Address Street address City State / region Zip / postalcode Country Please sele…" at bounding box center [715, 588] width 462 height 338
click at [597, 491] on input "text" at bounding box center [715, 497] width 462 height 40
type input "**********"
type input "**"
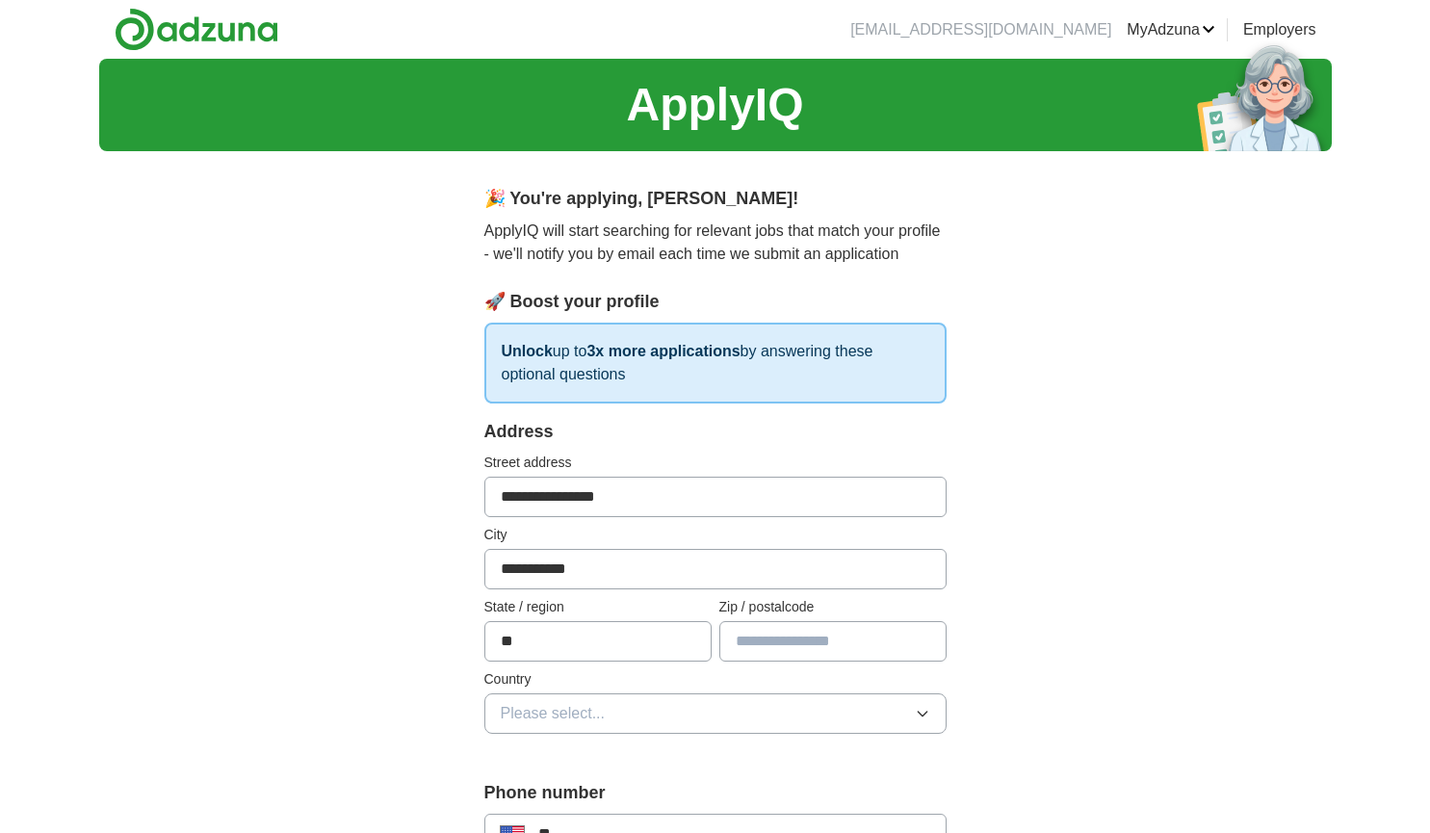
type input "*****"
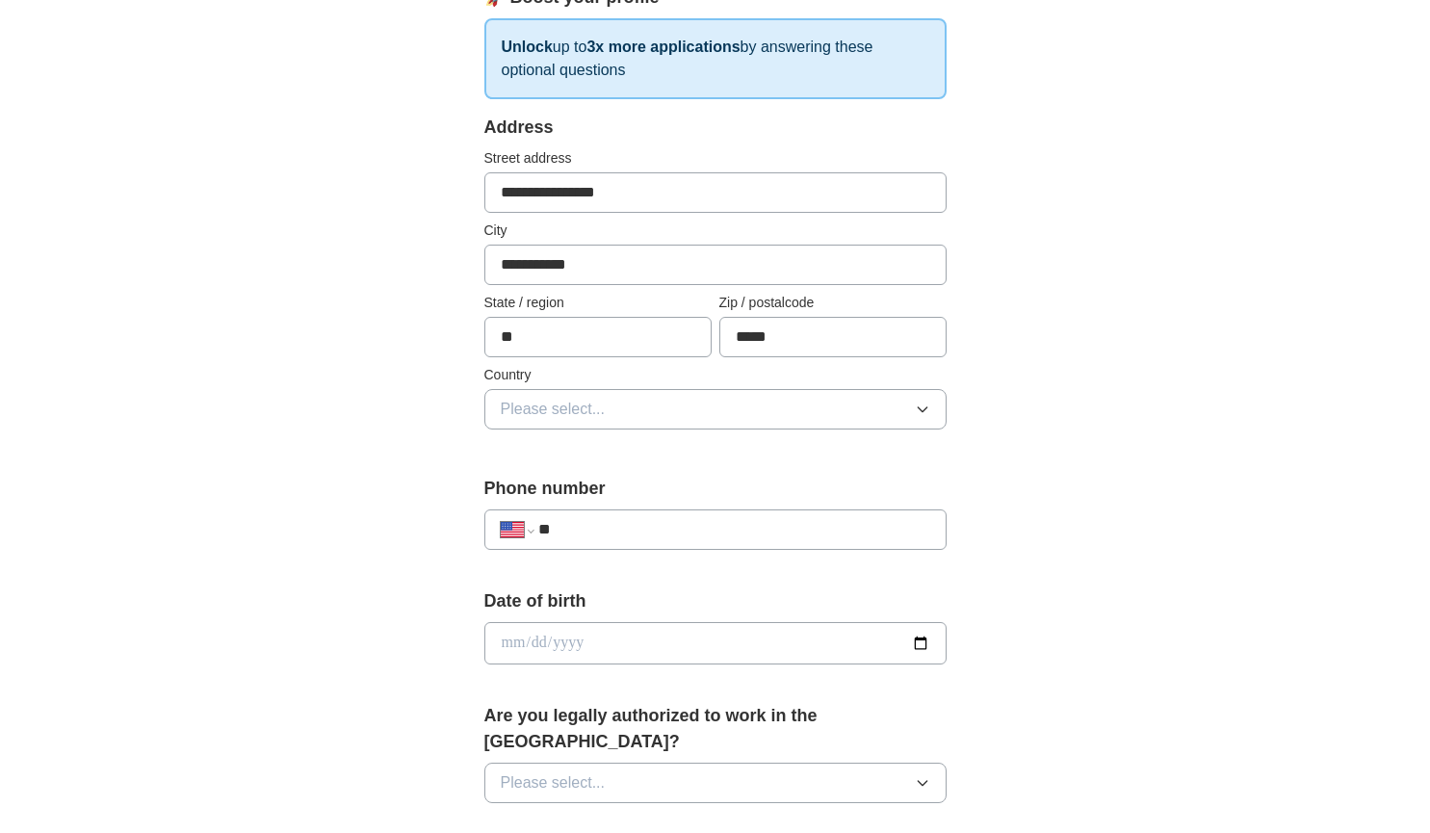
scroll to position [305, 0]
click at [617, 403] on button "Please select..." at bounding box center [715, 408] width 462 height 40
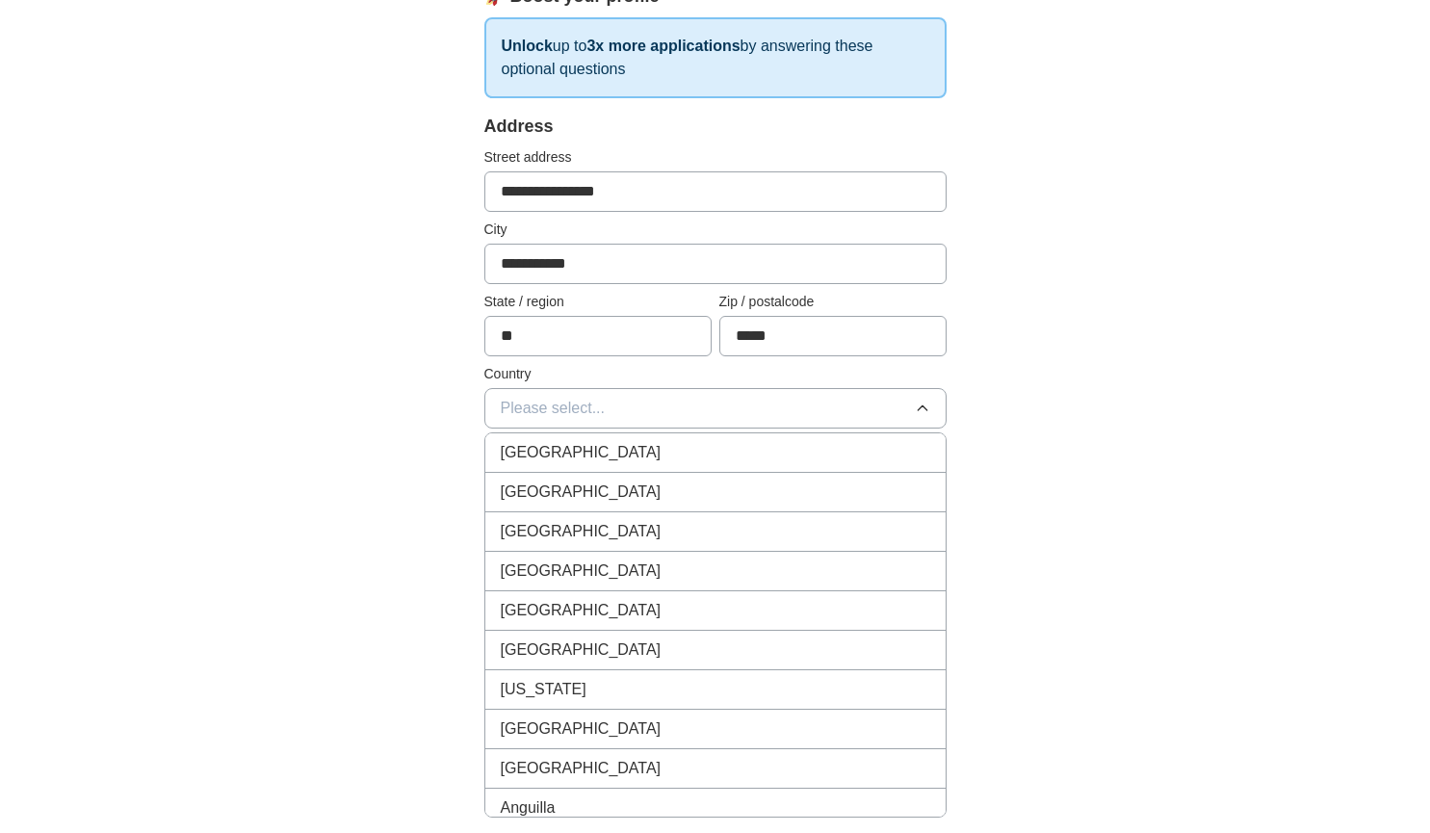
click at [611, 498] on div "[GEOGRAPHIC_DATA]" at bounding box center [715, 491] width 429 height 23
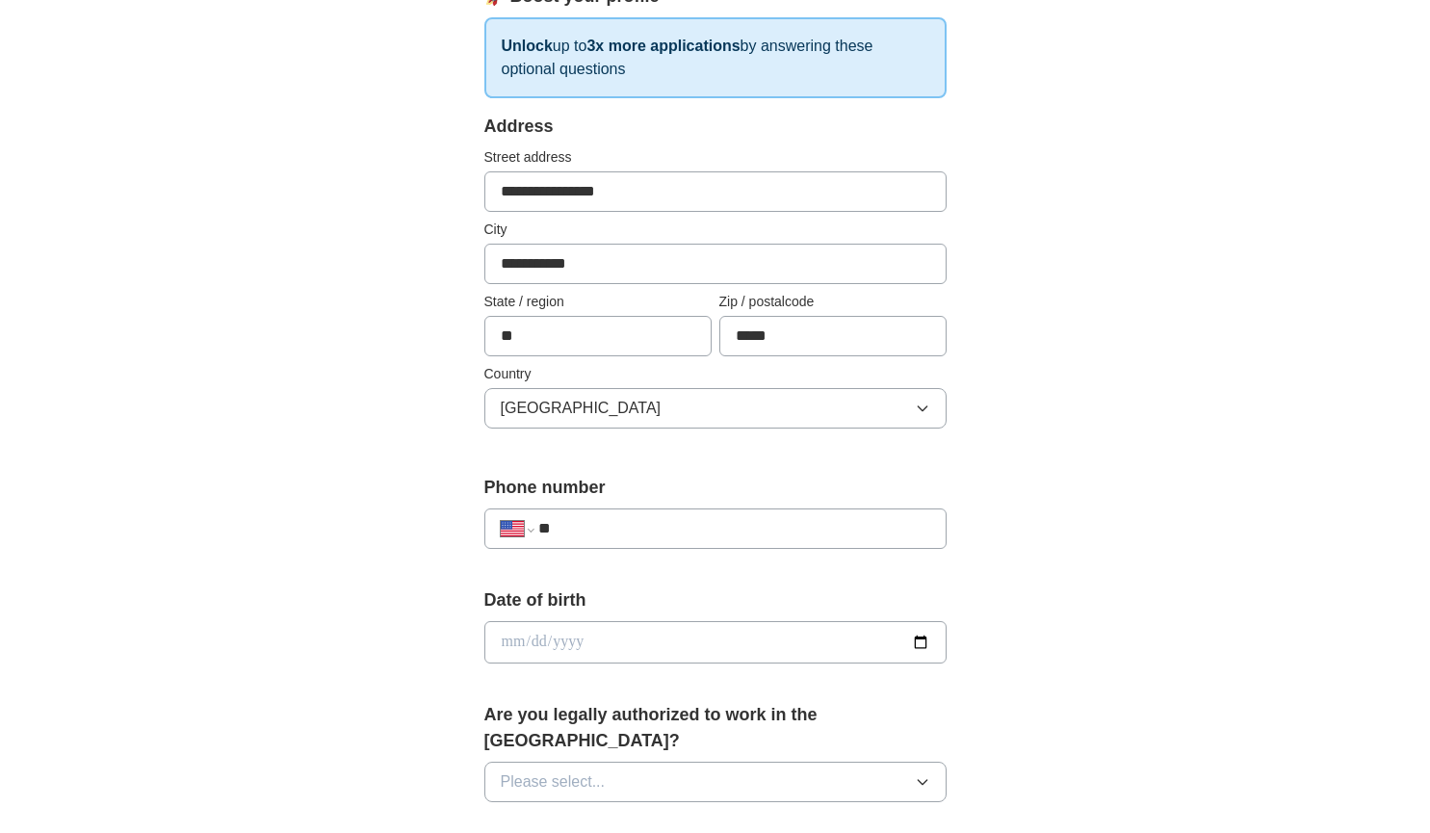
scroll to position [506, 0]
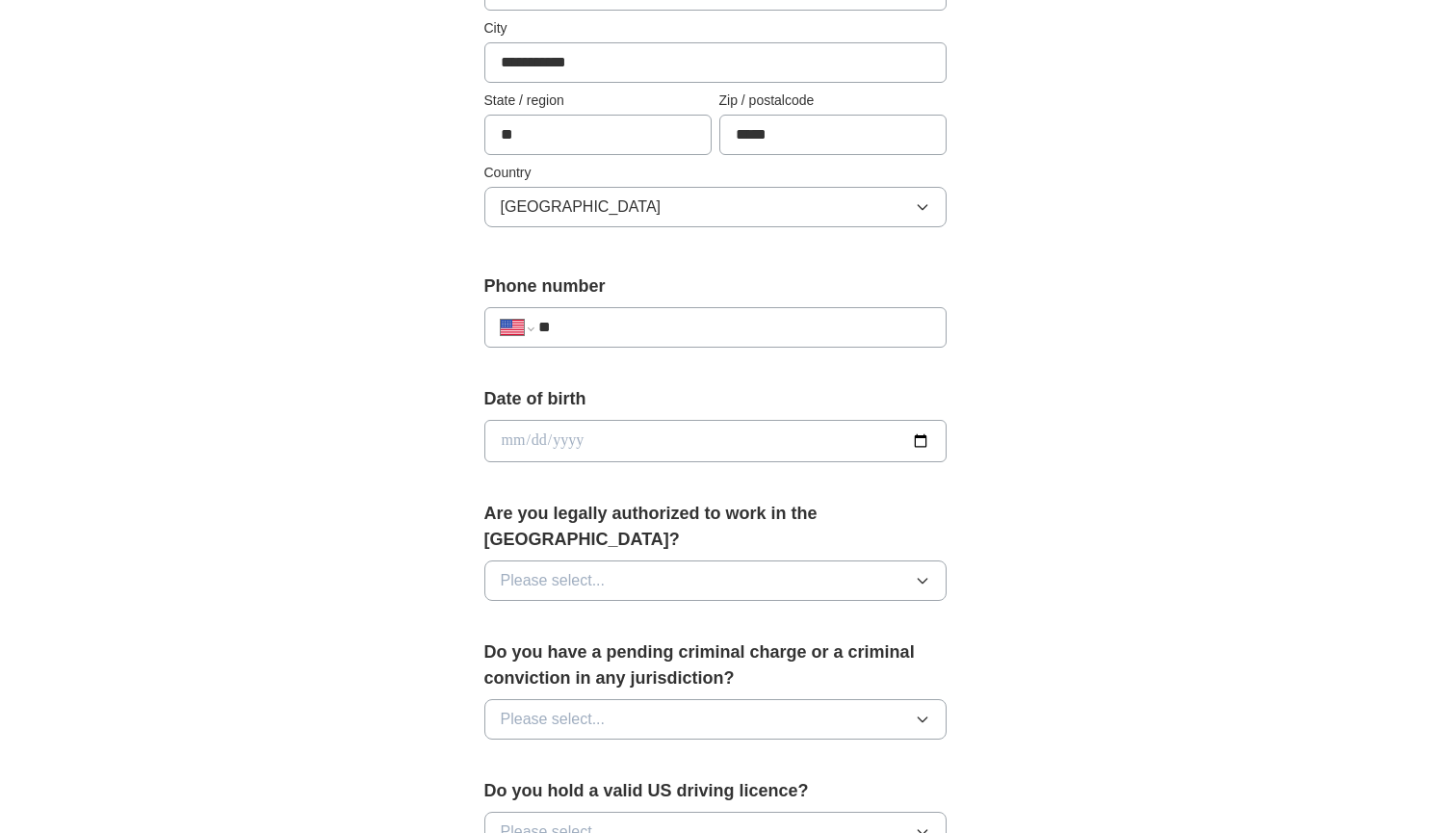
click at [623, 322] on input "**" at bounding box center [733, 327] width 391 height 23
type input "**********"
click at [688, 455] on input "date" at bounding box center [715, 441] width 462 height 42
type input "**********"
click at [794, 560] on button "Please select..." at bounding box center [715, 580] width 462 height 40
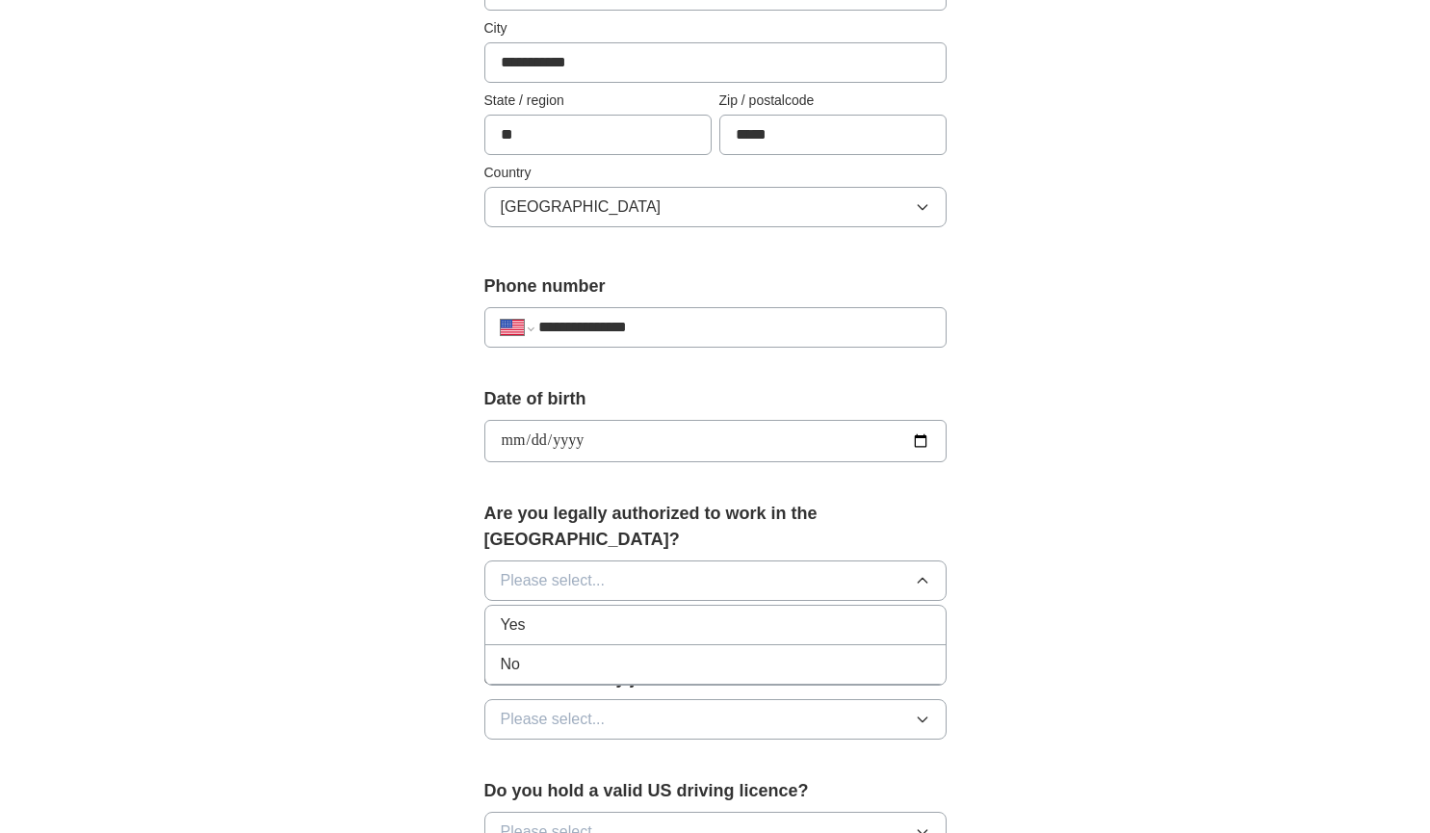
click at [768, 613] on div "Yes" at bounding box center [715, 624] width 429 height 23
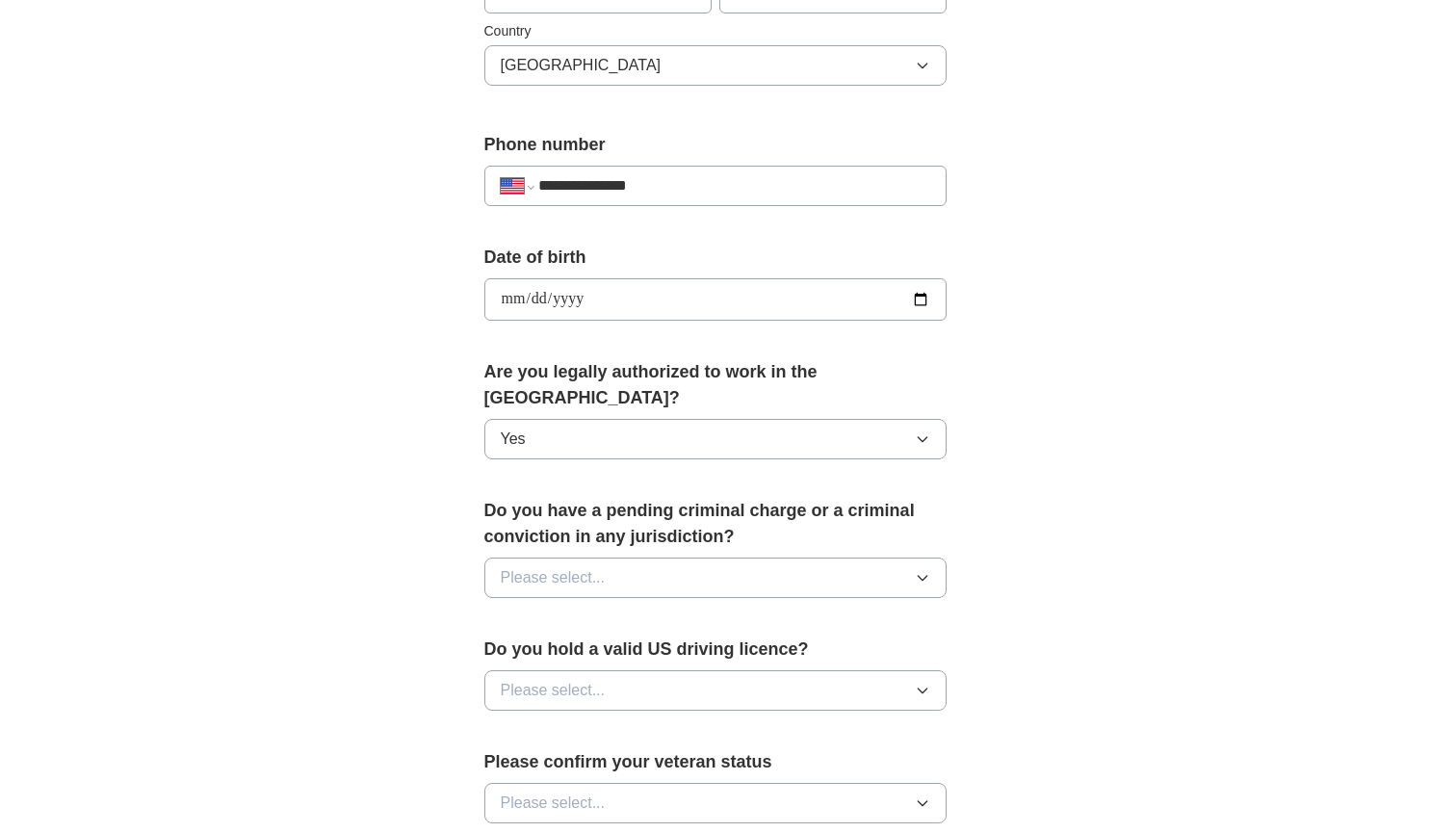
scroll to position [649, 0]
click at [772, 563] on button "Please select..." at bounding box center [715, 576] width 462 height 40
click at [752, 649] on div "No" at bounding box center [715, 660] width 429 height 23
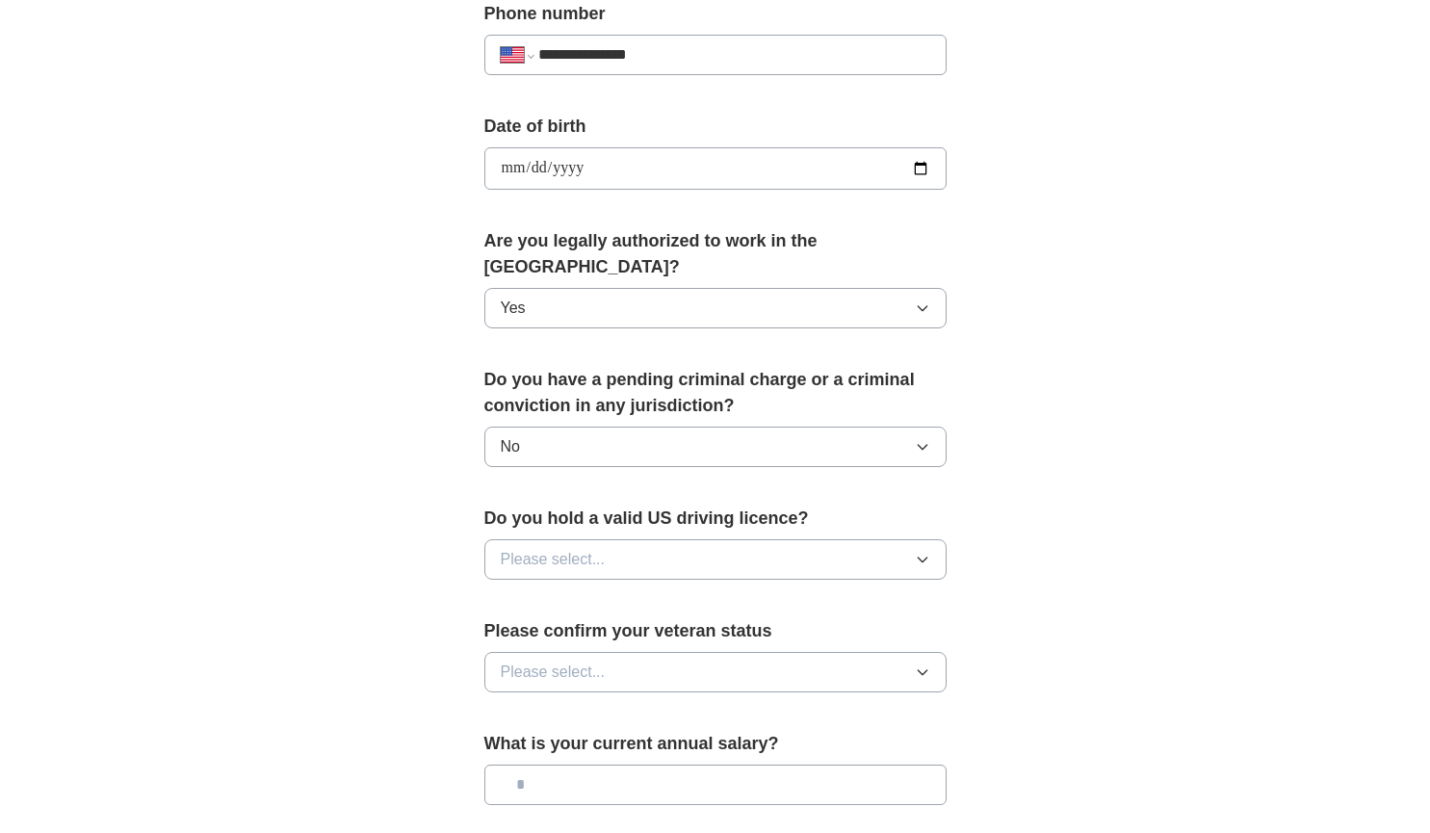
scroll to position [835, 0]
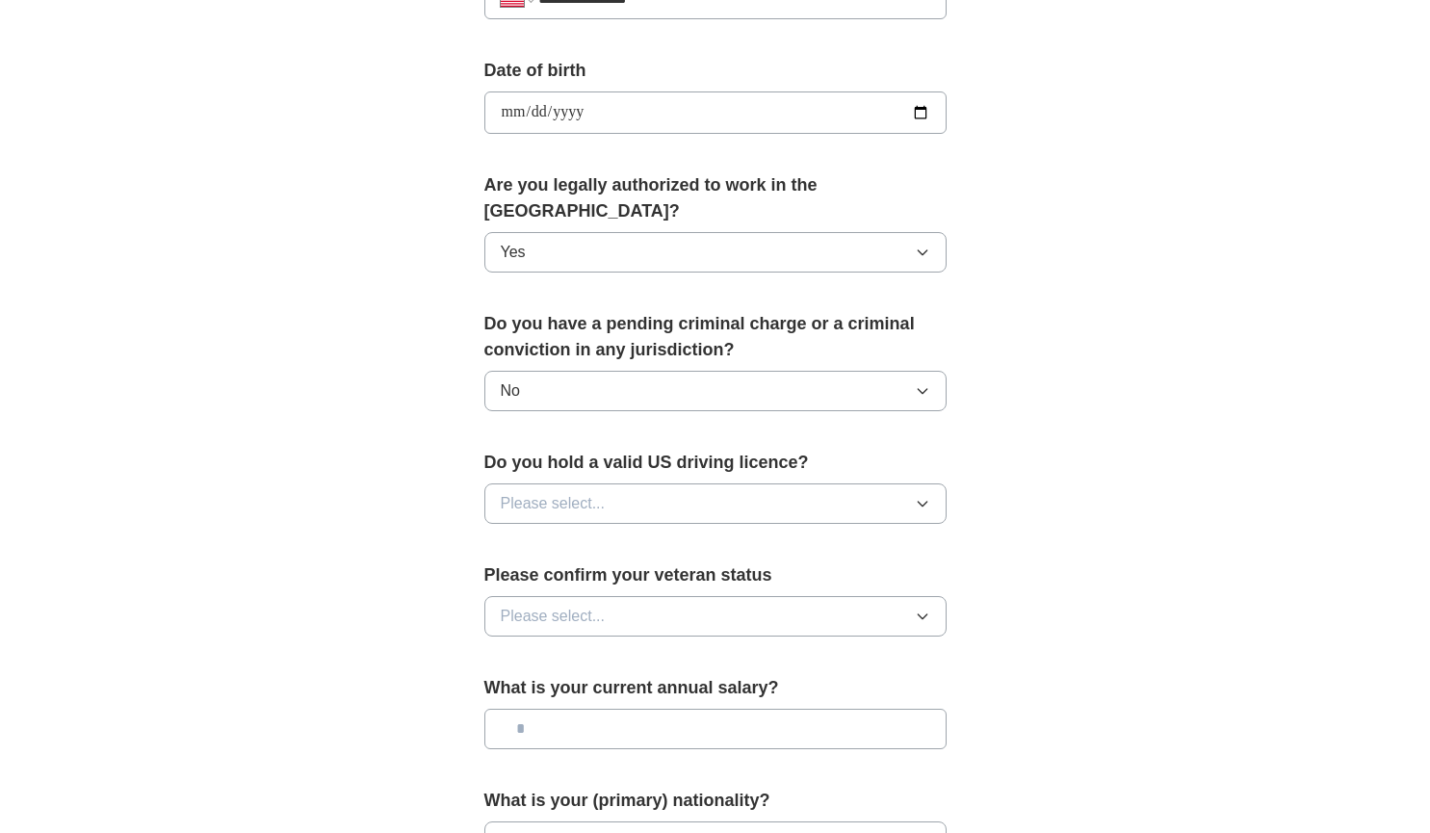
click at [758, 483] on button "Please select..." at bounding box center [715, 503] width 462 height 40
click at [734, 536] on div "Yes" at bounding box center [715, 547] width 429 height 23
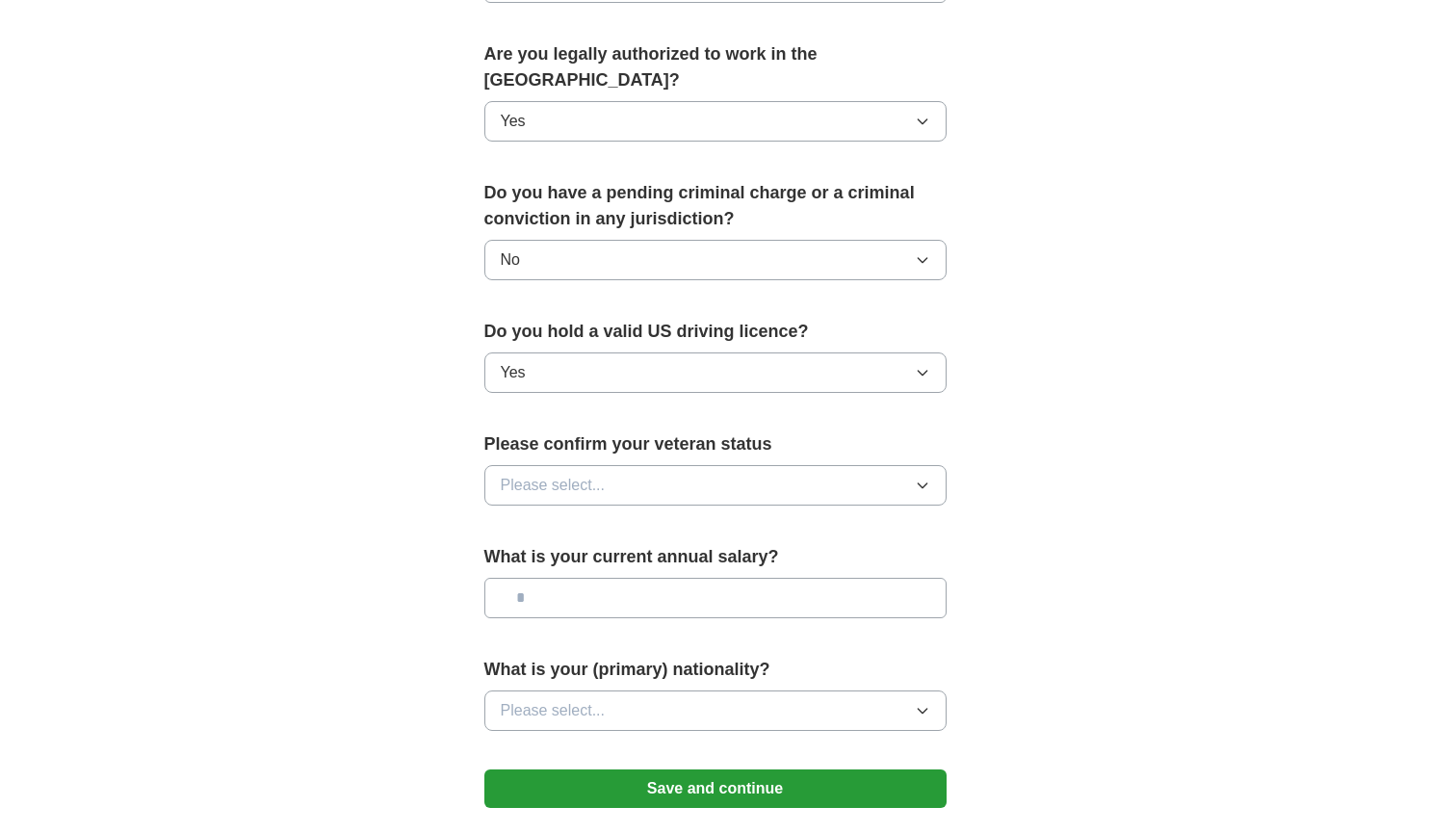
click at [736, 465] on button "Please select..." at bounding box center [715, 485] width 462 height 40
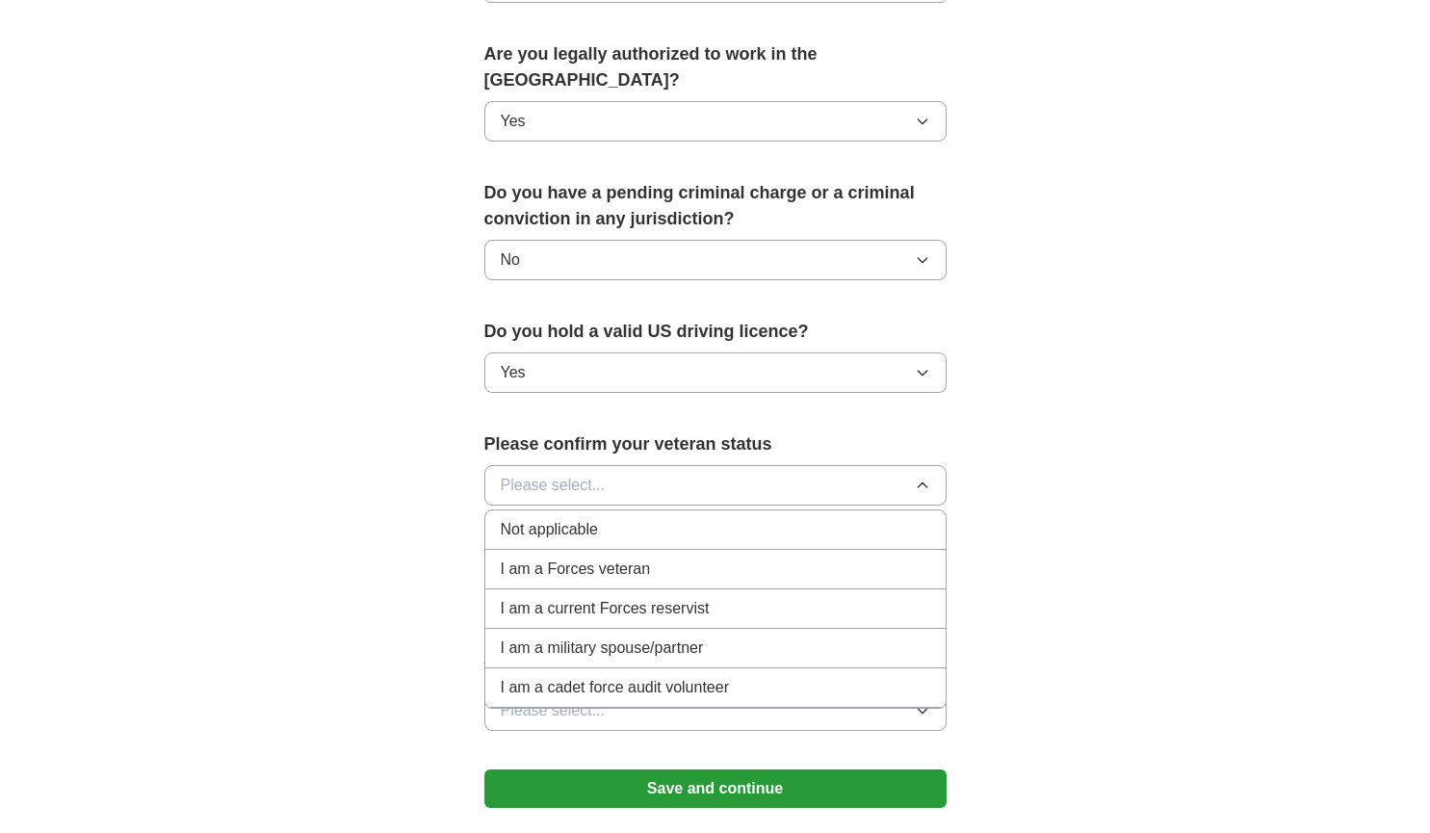
click at [715, 518] on div "Not applicable" at bounding box center [715, 529] width 429 height 23
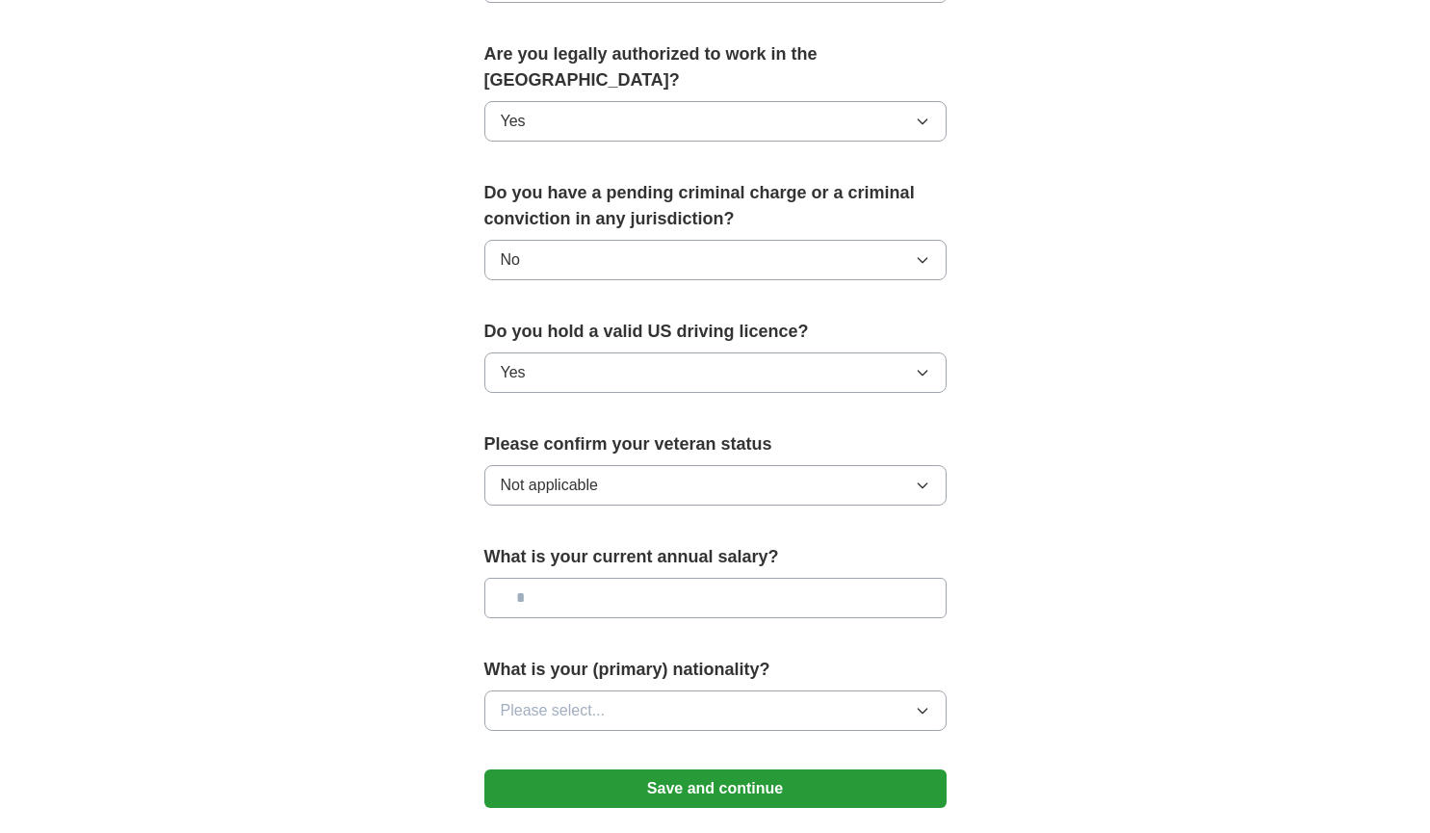
click at [704, 578] on input "text" at bounding box center [715, 598] width 462 height 40
type input "*******"
click at [679, 690] on button "Please select..." at bounding box center [715, 710] width 462 height 40
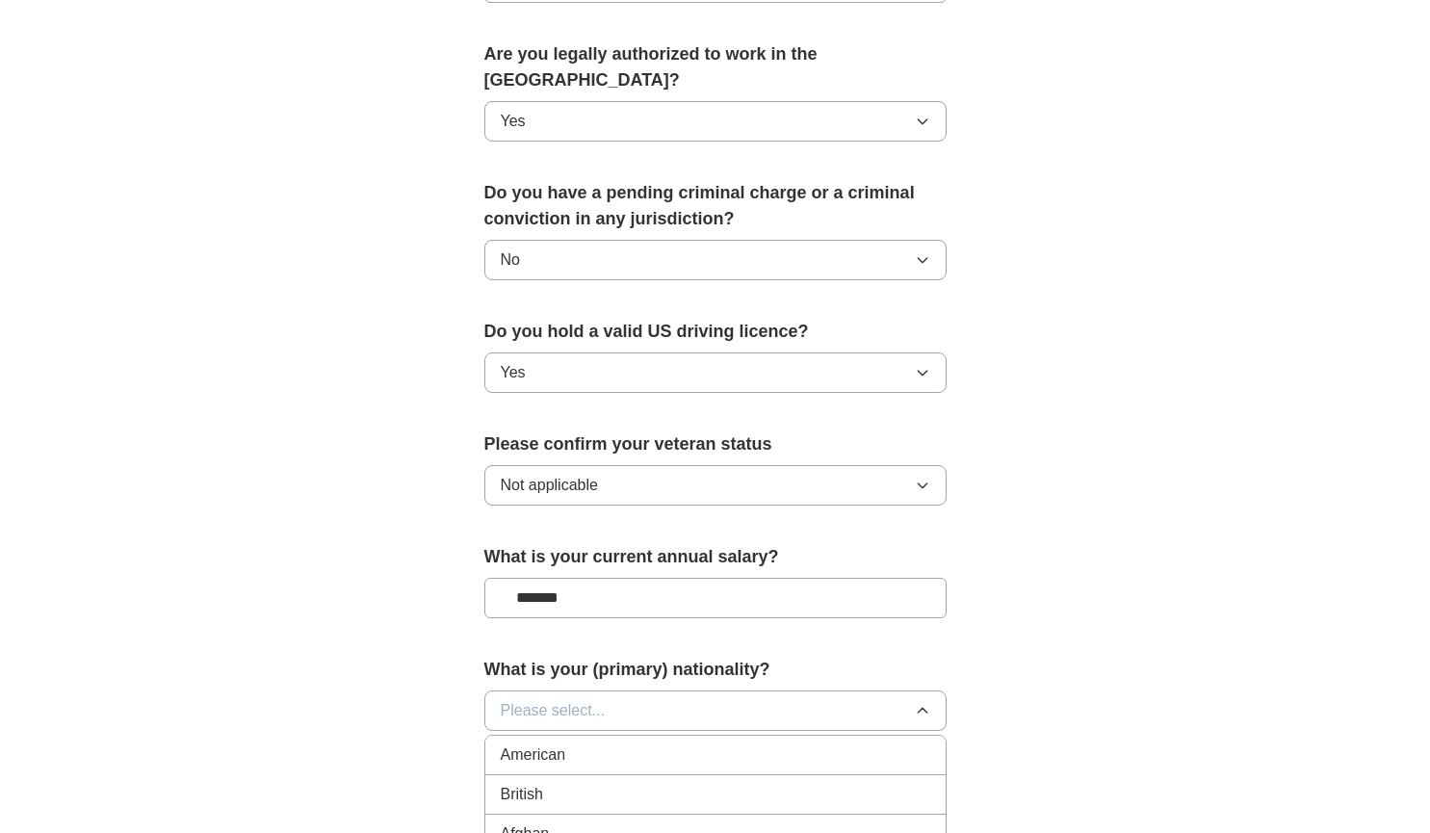
click at [664, 743] on div "American" at bounding box center [715, 754] width 429 height 23
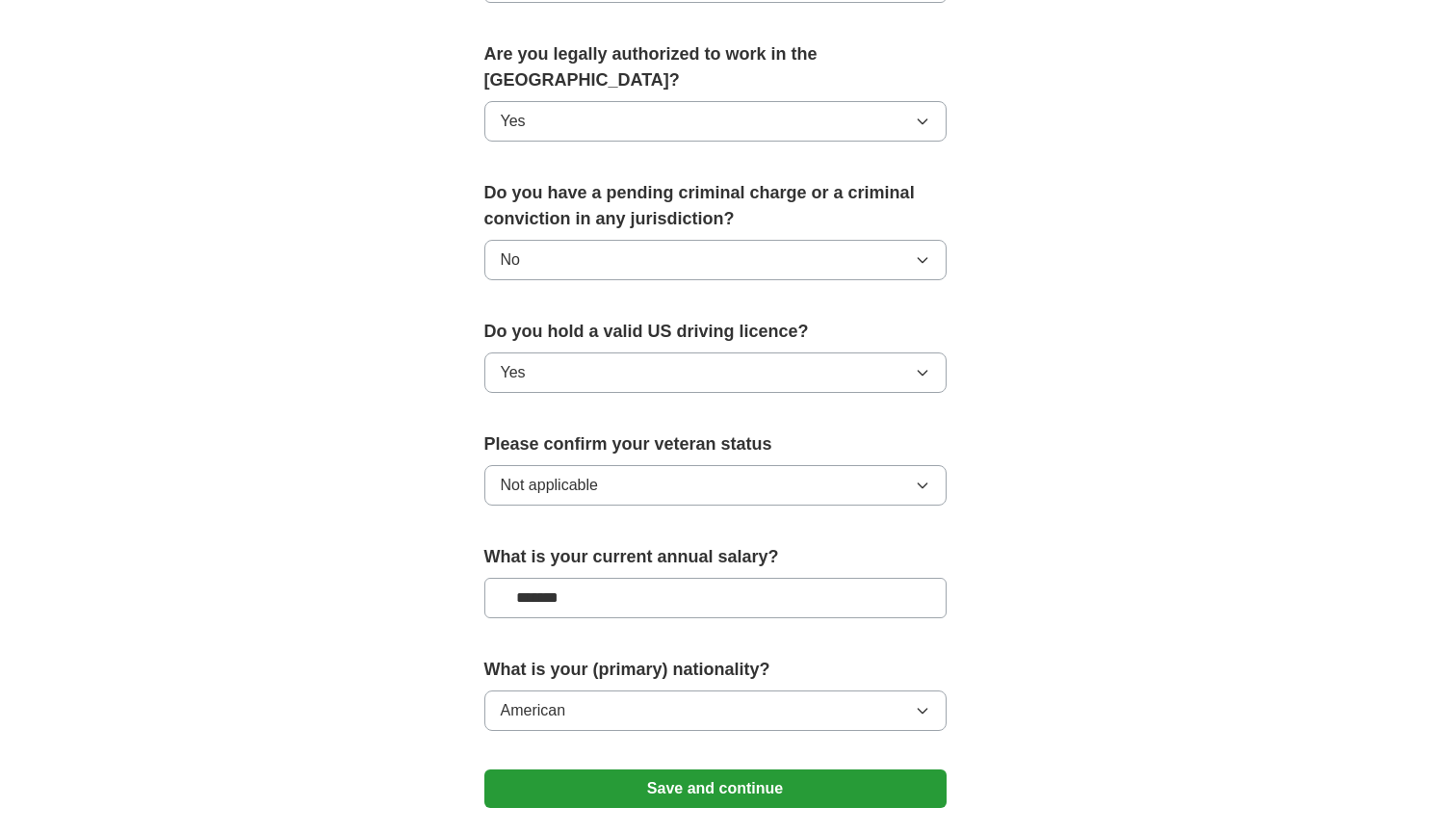
click at [668, 769] on button "Save and continue" at bounding box center [715, 788] width 462 height 39
